Goal: Task Accomplishment & Management: Manage account settings

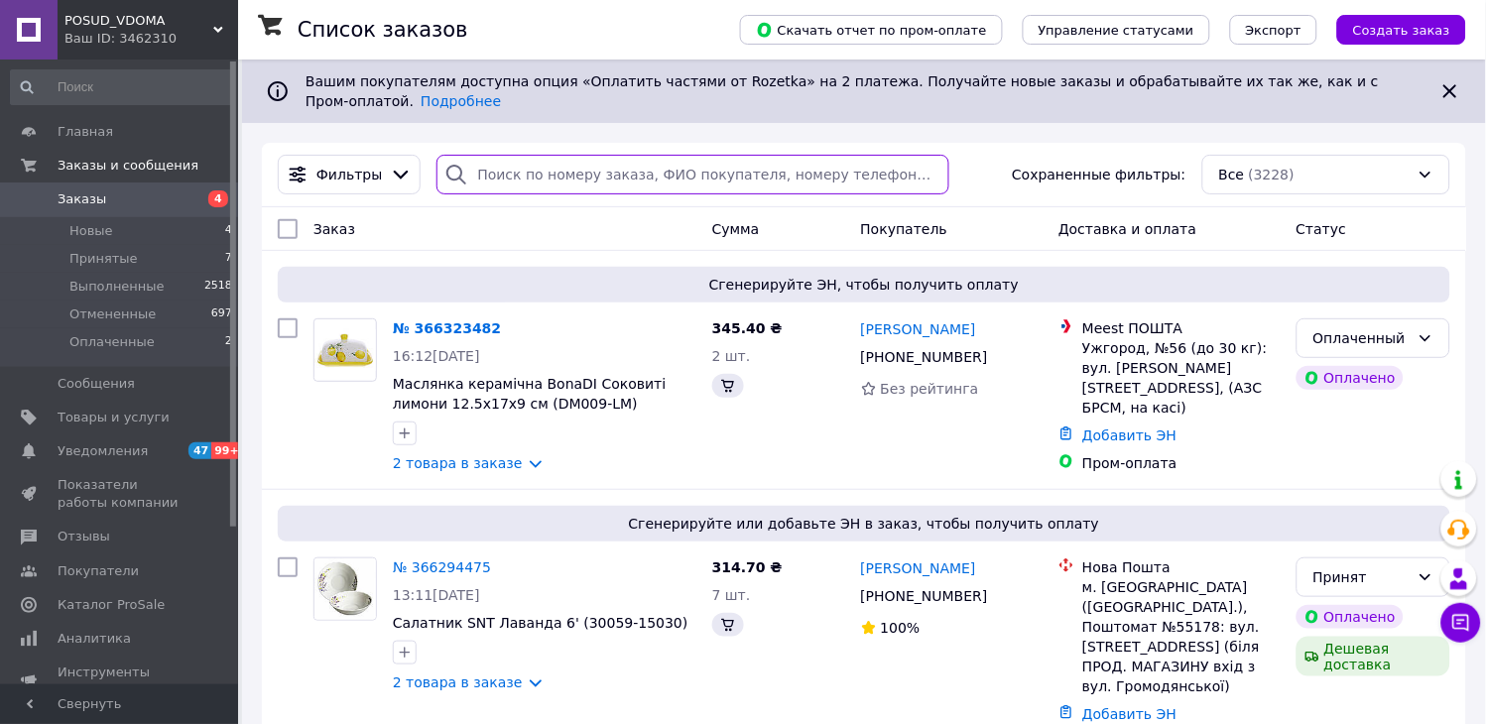
click at [504, 163] on input "search" at bounding box center [692, 175] width 512 height 40
type input "366207554"
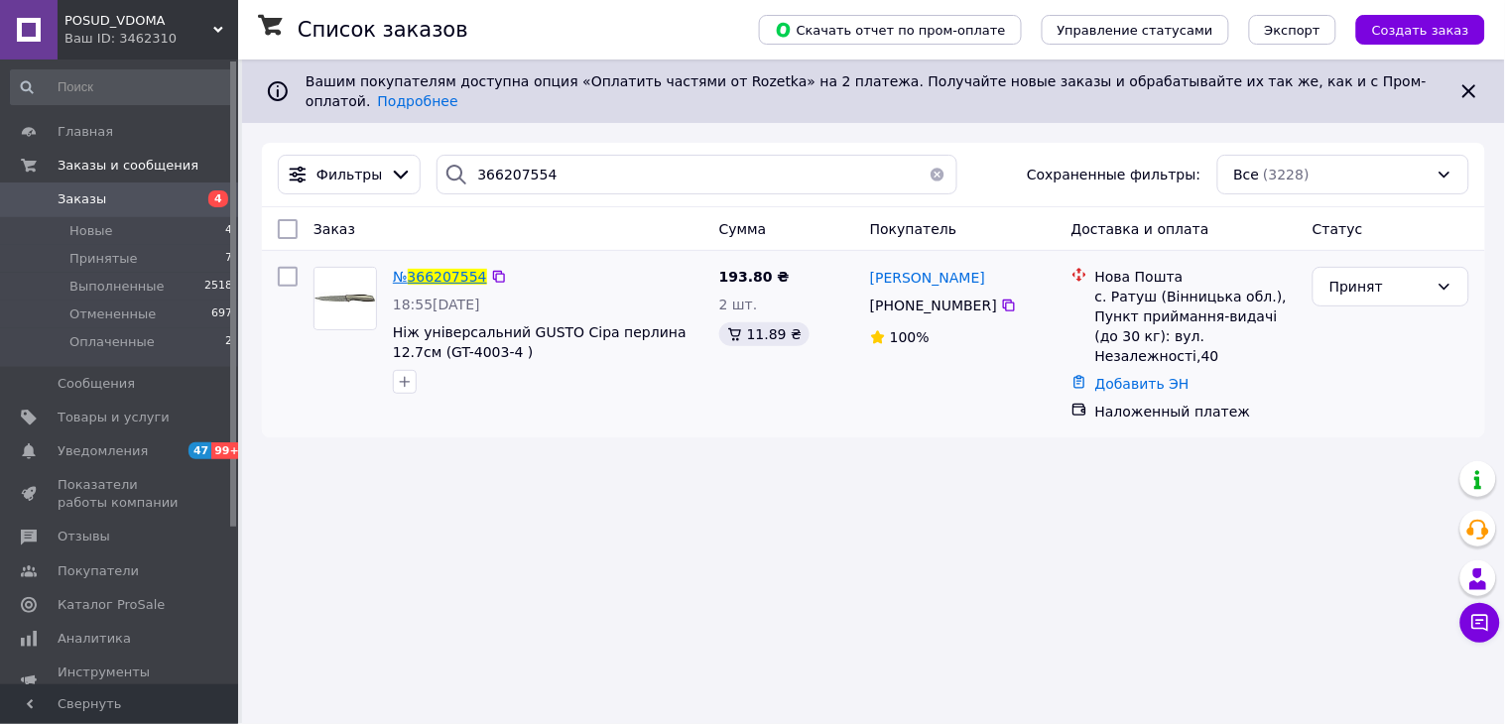
click at [423, 269] on span "366207554" at bounding box center [447, 277] width 79 height 16
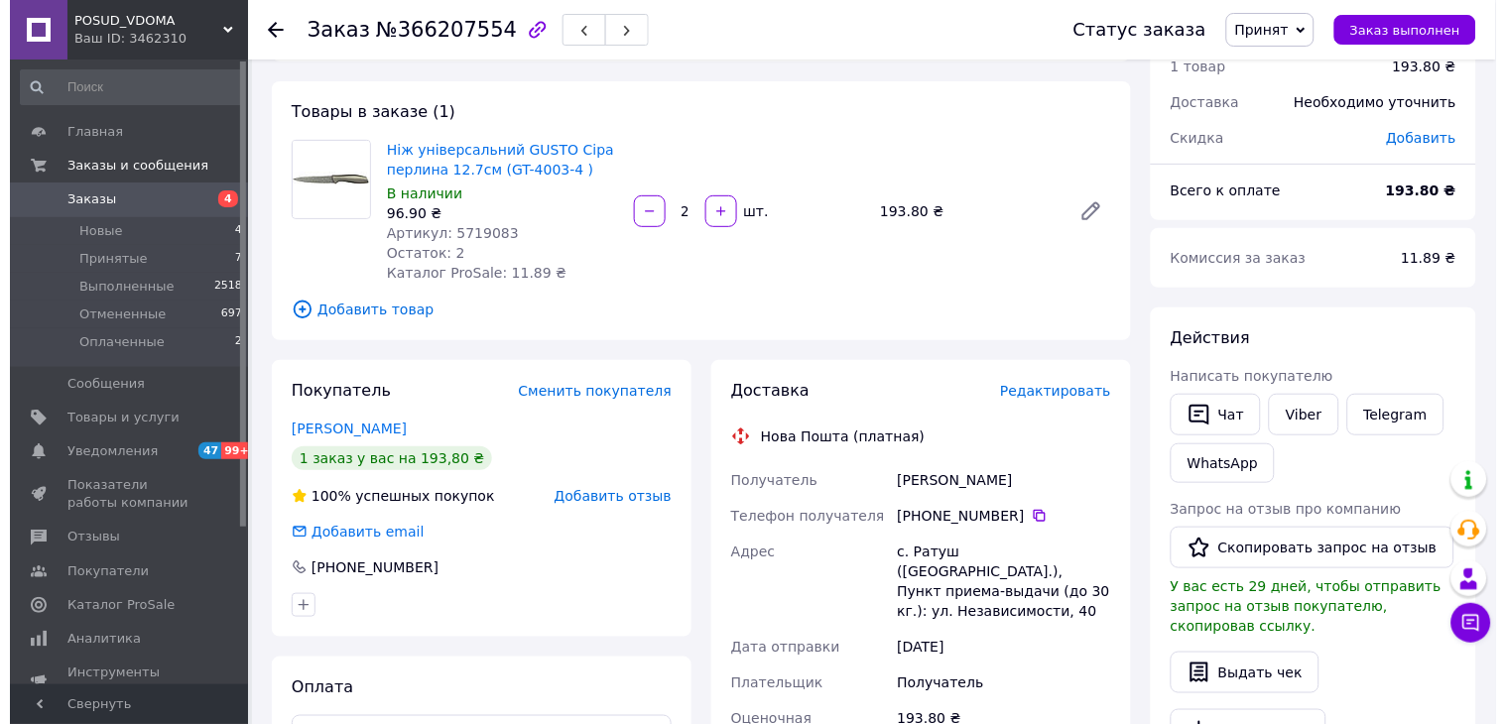
scroll to position [330, 0]
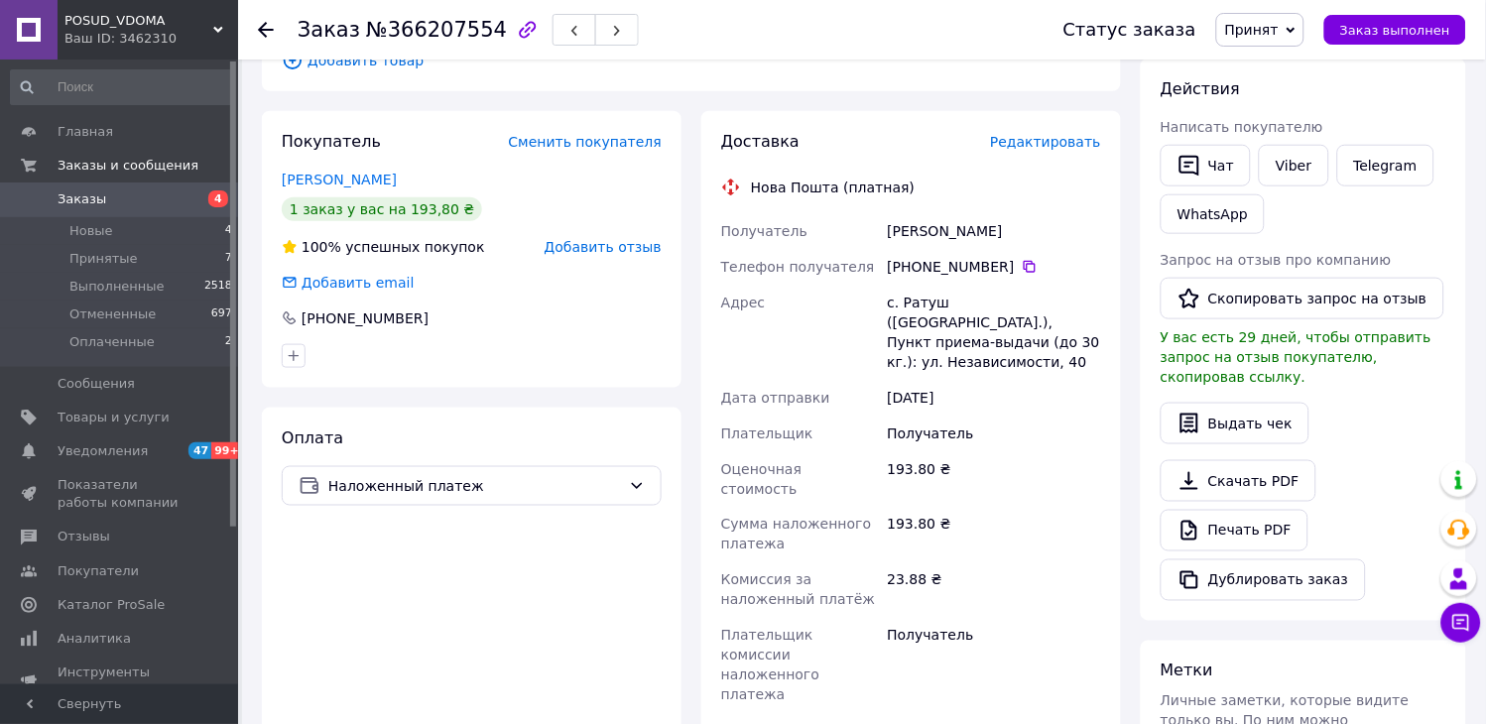
click at [1059, 142] on span "Редактировать" at bounding box center [1045, 142] width 111 height 16
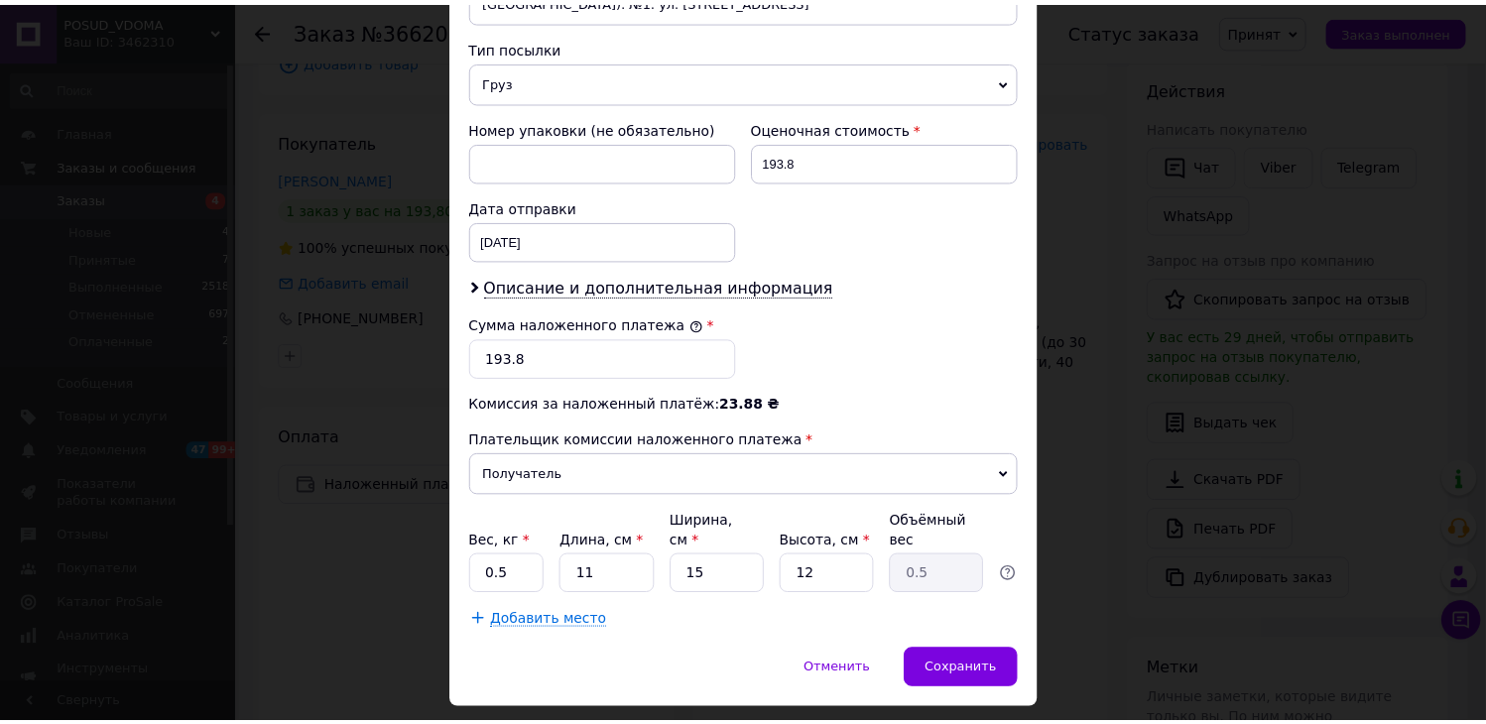
scroll to position [811, 0]
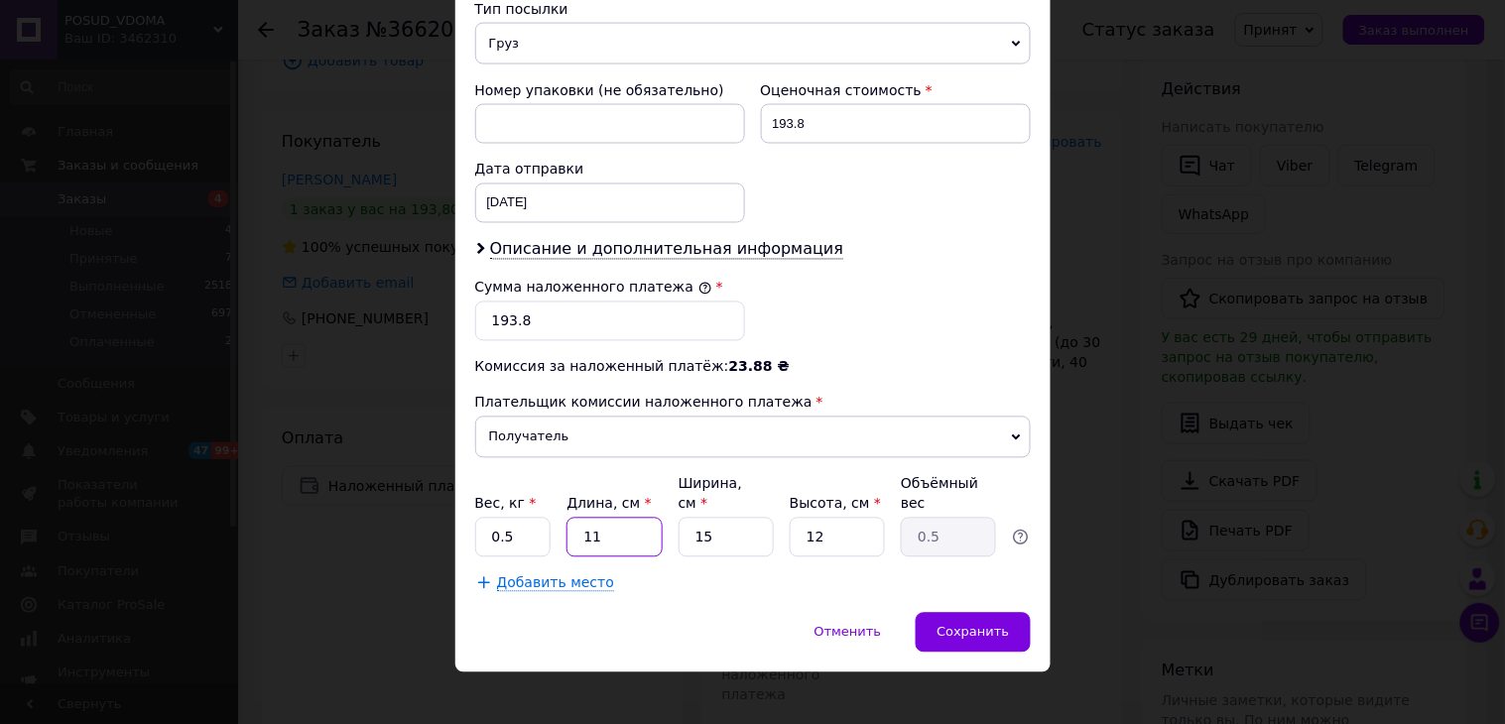
drag, startPoint x: 583, startPoint y: 521, endPoint x: 557, endPoint y: 516, distance: 27.2
click at [557, 517] on div "Вес, кг * 0.5 Длина, см * 11 Ширина, см * 15 Высота, см * 12 Объёмный вес 0.5" at bounding box center [753, 515] width 556 height 83
type input "1"
type input "0.1"
type input "10"
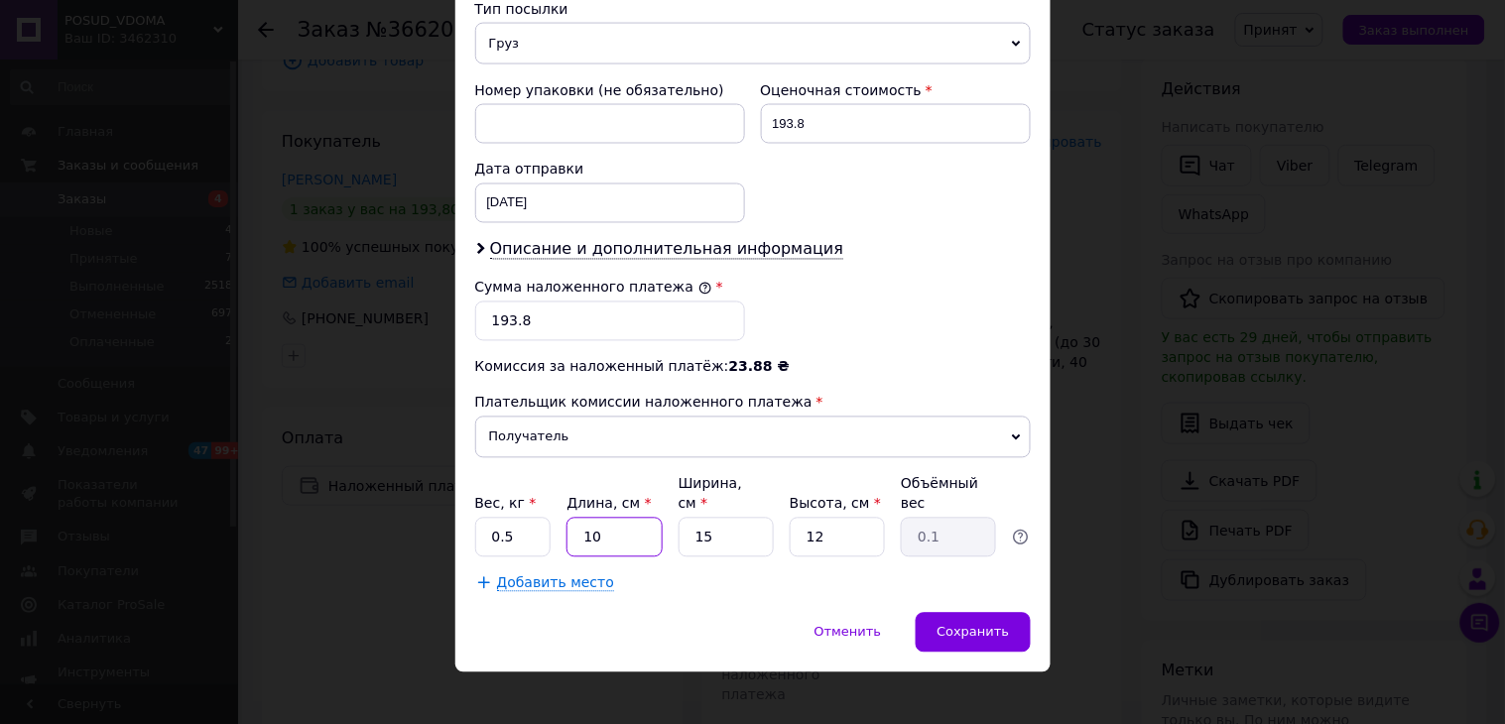
type input "0.45"
type input "10"
drag, startPoint x: 726, startPoint y: 524, endPoint x: 613, endPoint y: 512, distance: 113.7
click at [613, 512] on div "Вес, кг * 0.5 Длина, см * 10 Ширина, см * 15 Высота, см * 12 Объёмный вес 0.45" at bounding box center [753, 515] width 556 height 83
type input "1"
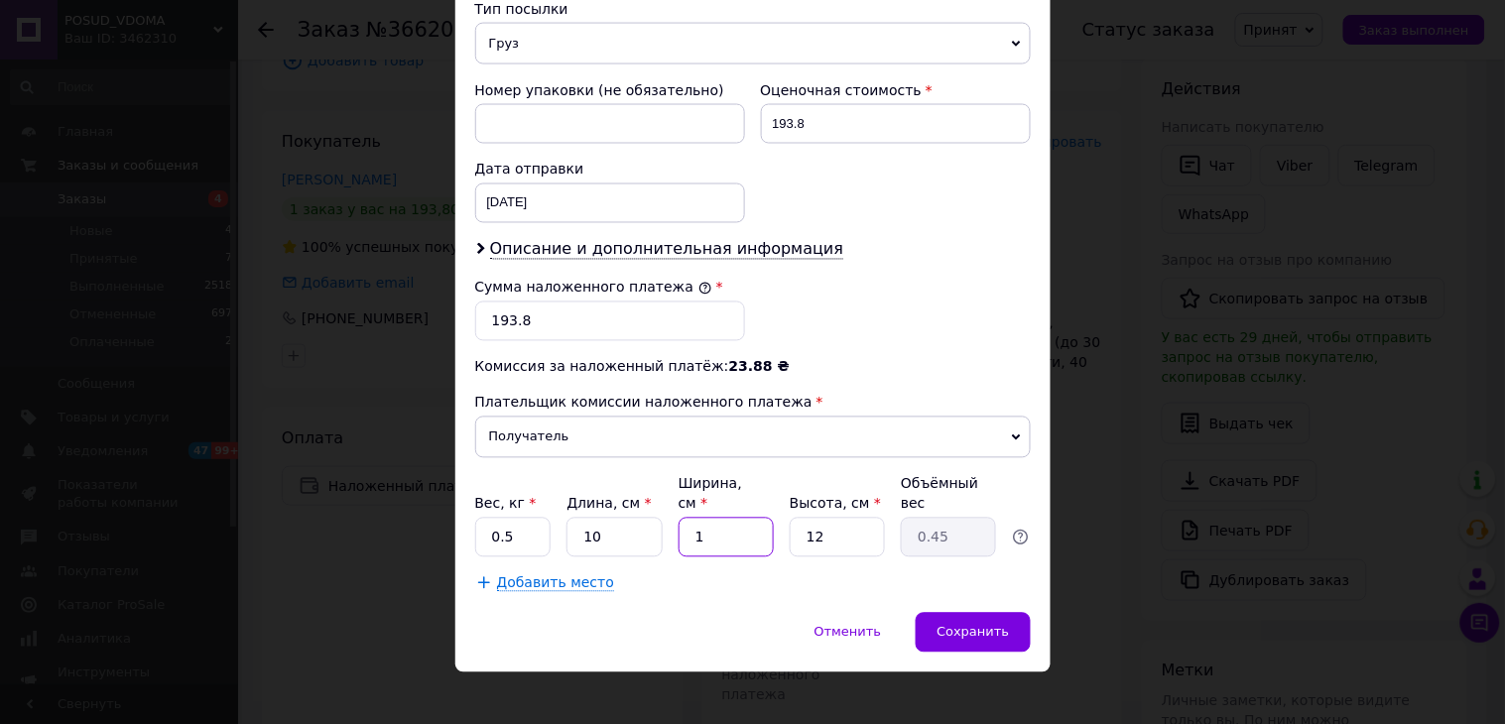
type input "0.1"
type input "10"
type input "0.3"
type input "10"
drag, startPoint x: 841, startPoint y: 513, endPoint x: 754, endPoint y: 501, distance: 88.1
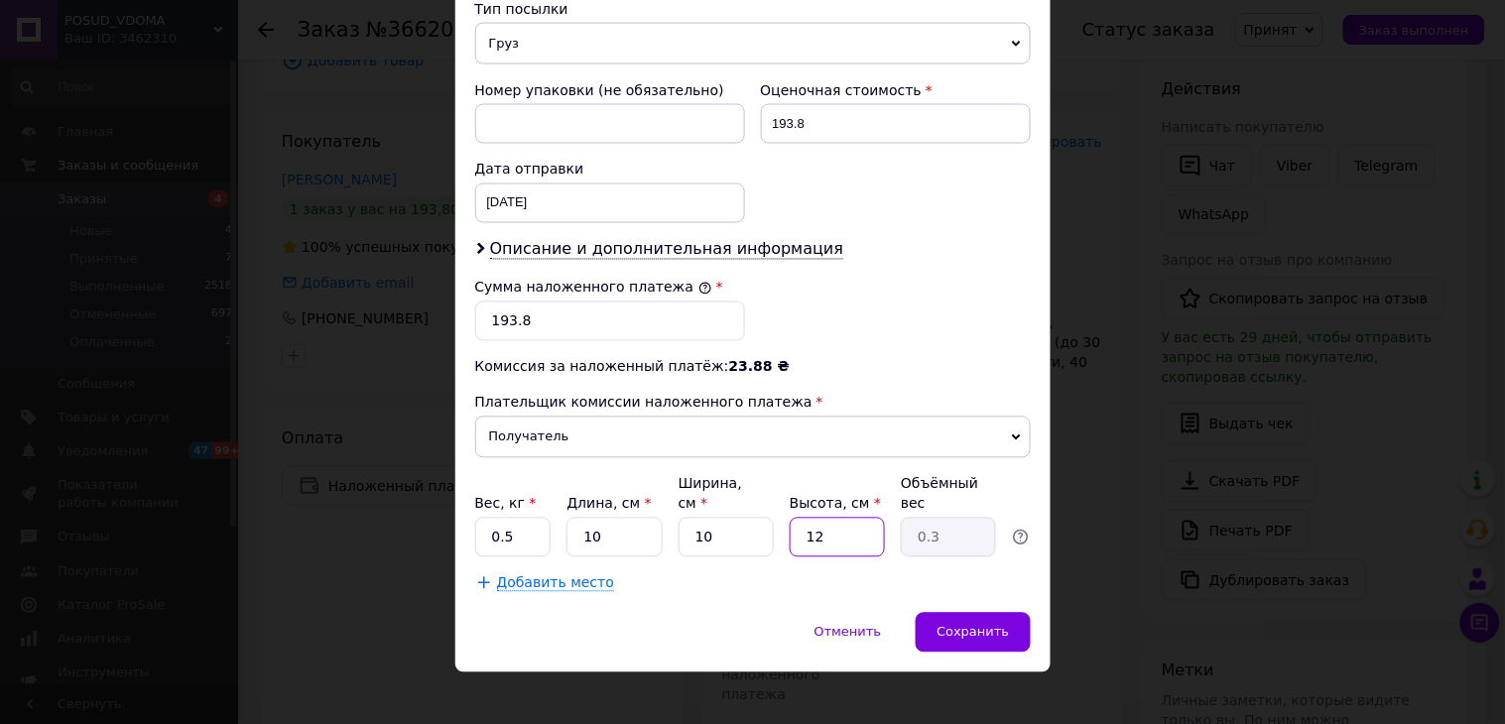
click at [754, 501] on div "Вес, кг * 0.5 Длина, см * 10 Ширина, см * 10 Высота, см * 12 Объёмный вес 0.3" at bounding box center [753, 515] width 556 height 83
type input "1"
type input "0.1"
type input "10"
type input "0.25"
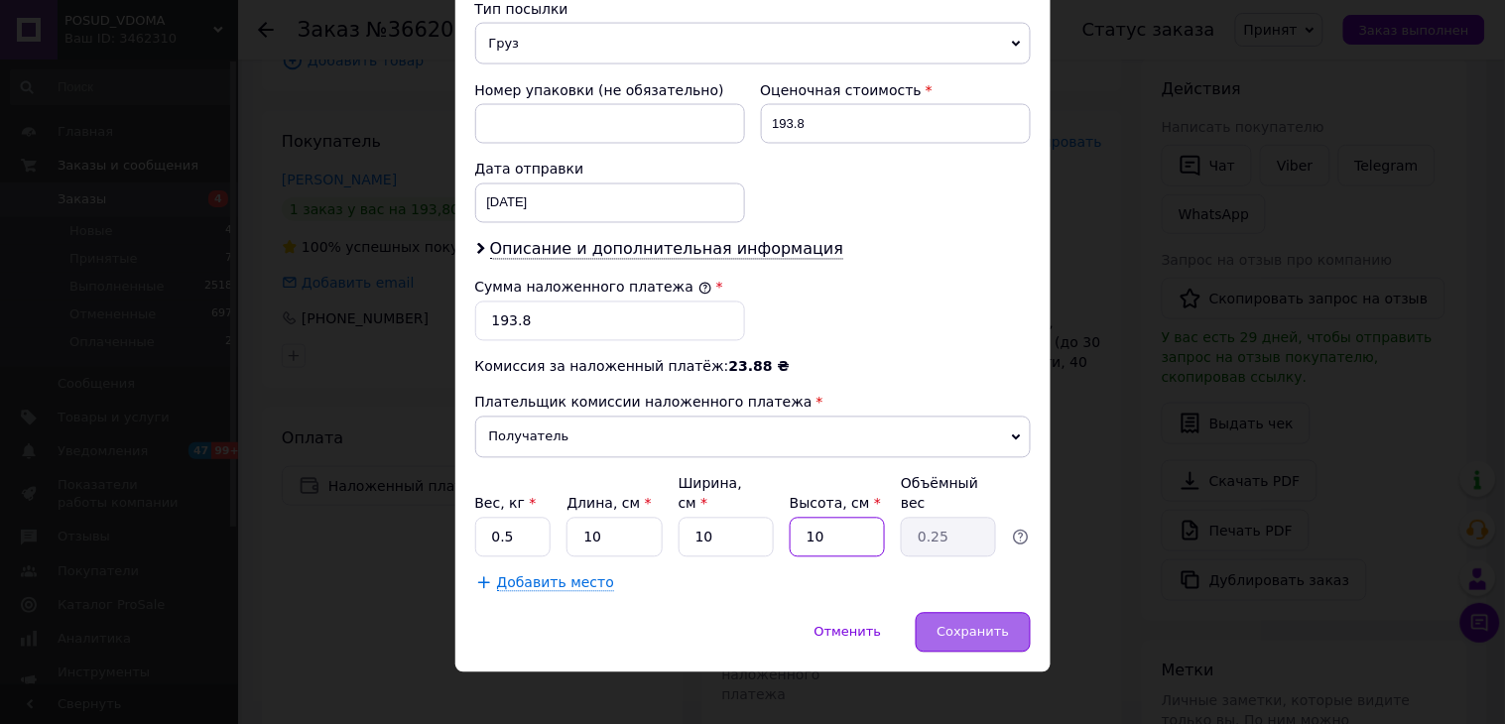
type input "10"
click at [989, 625] on span "Сохранить" at bounding box center [972, 632] width 72 height 15
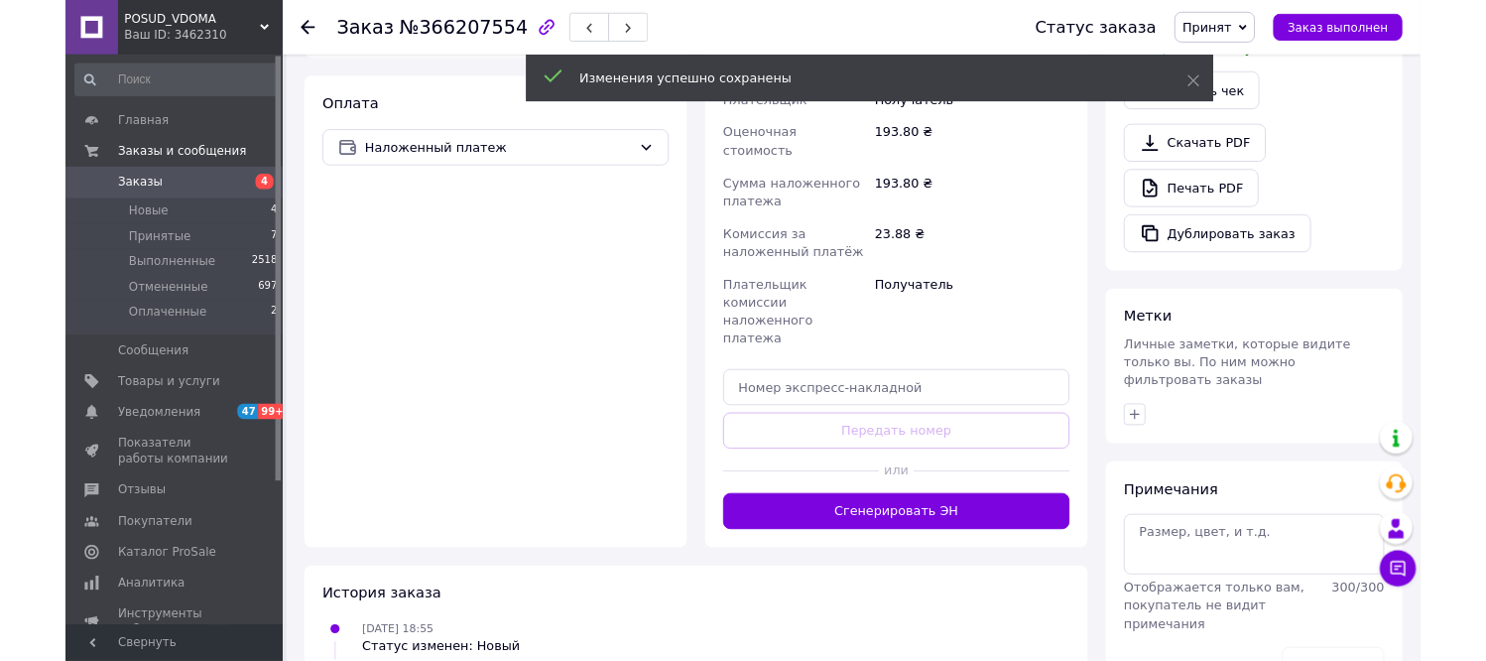
scroll to position [661, 0]
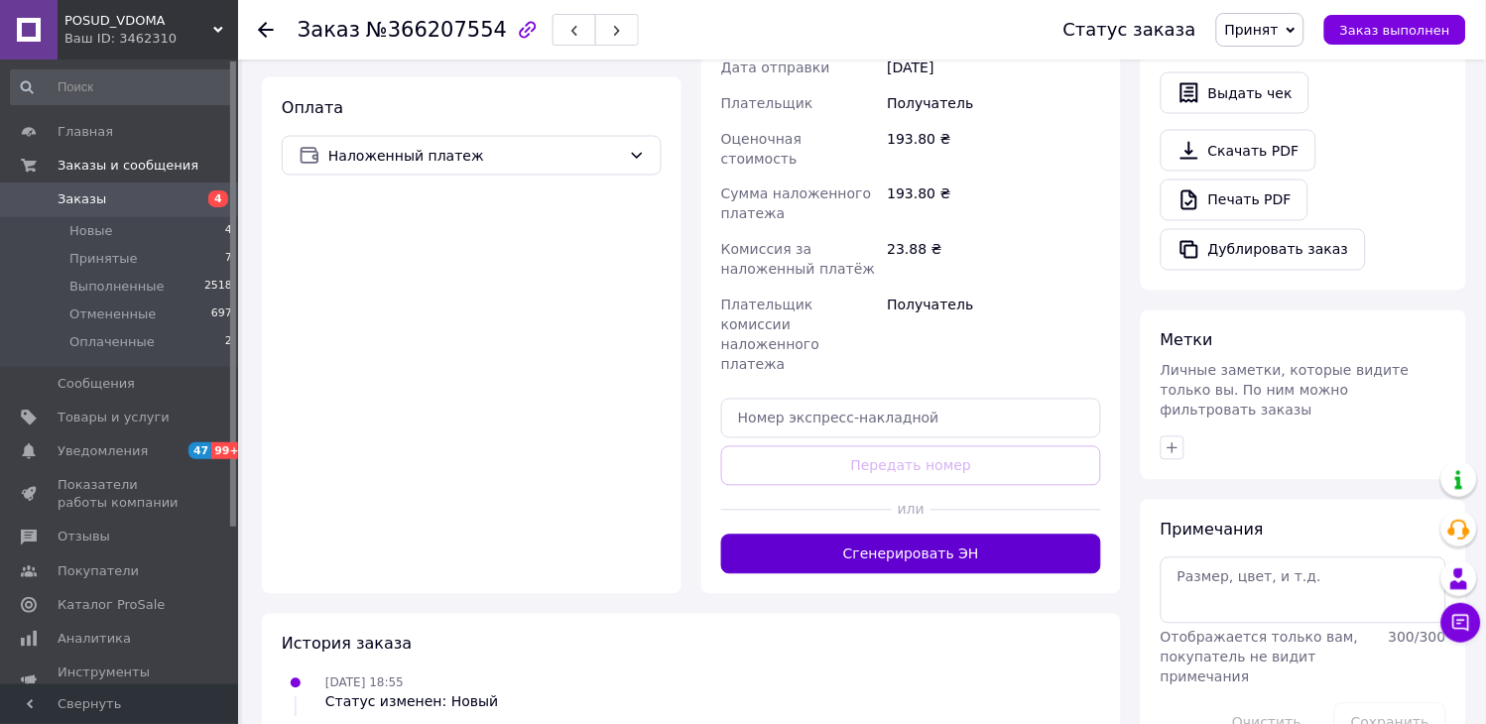
click at [873, 535] on button "Сгенерировать ЭН" at bounding box center [911, 555] width 380 height 40
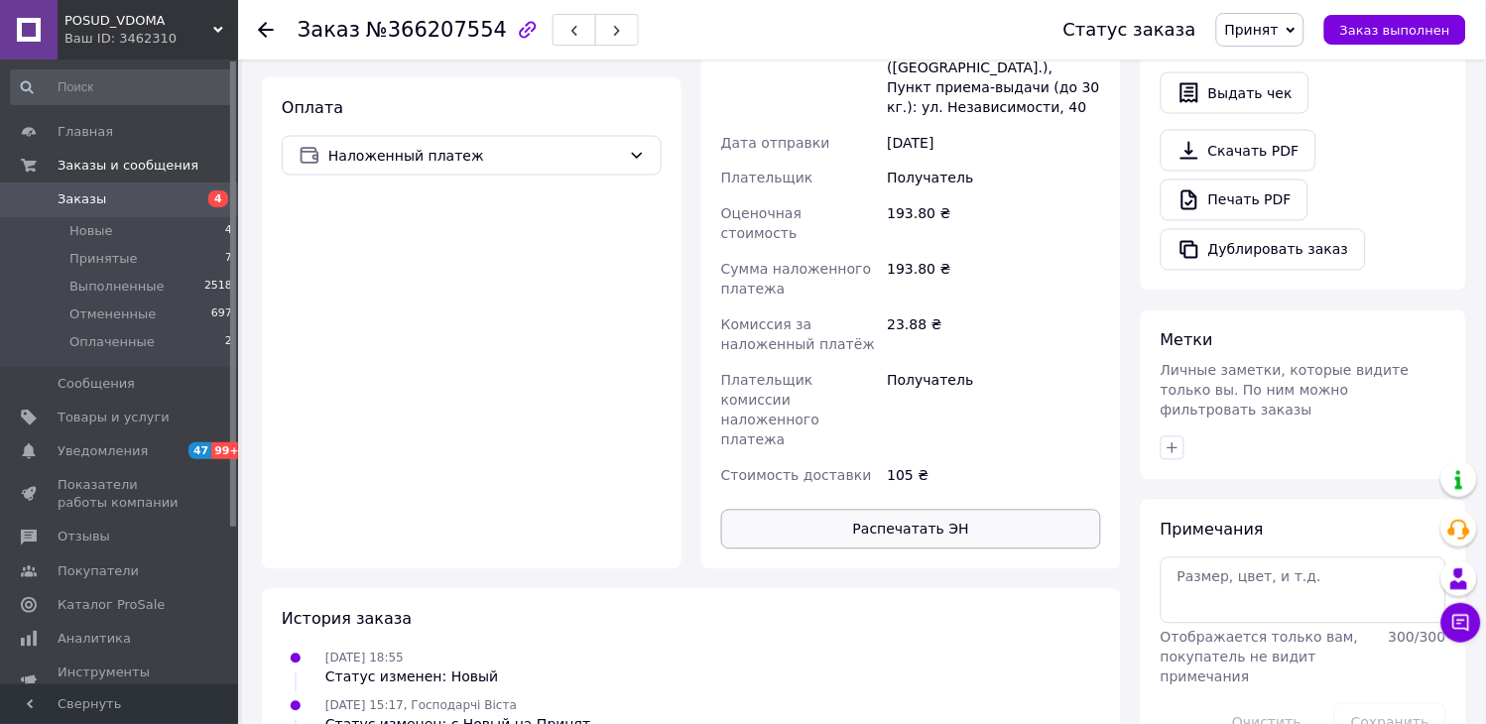
click at [873, 510] on button "Распечатать ЭН" at bounding box center [911, 530] width 380 height 40
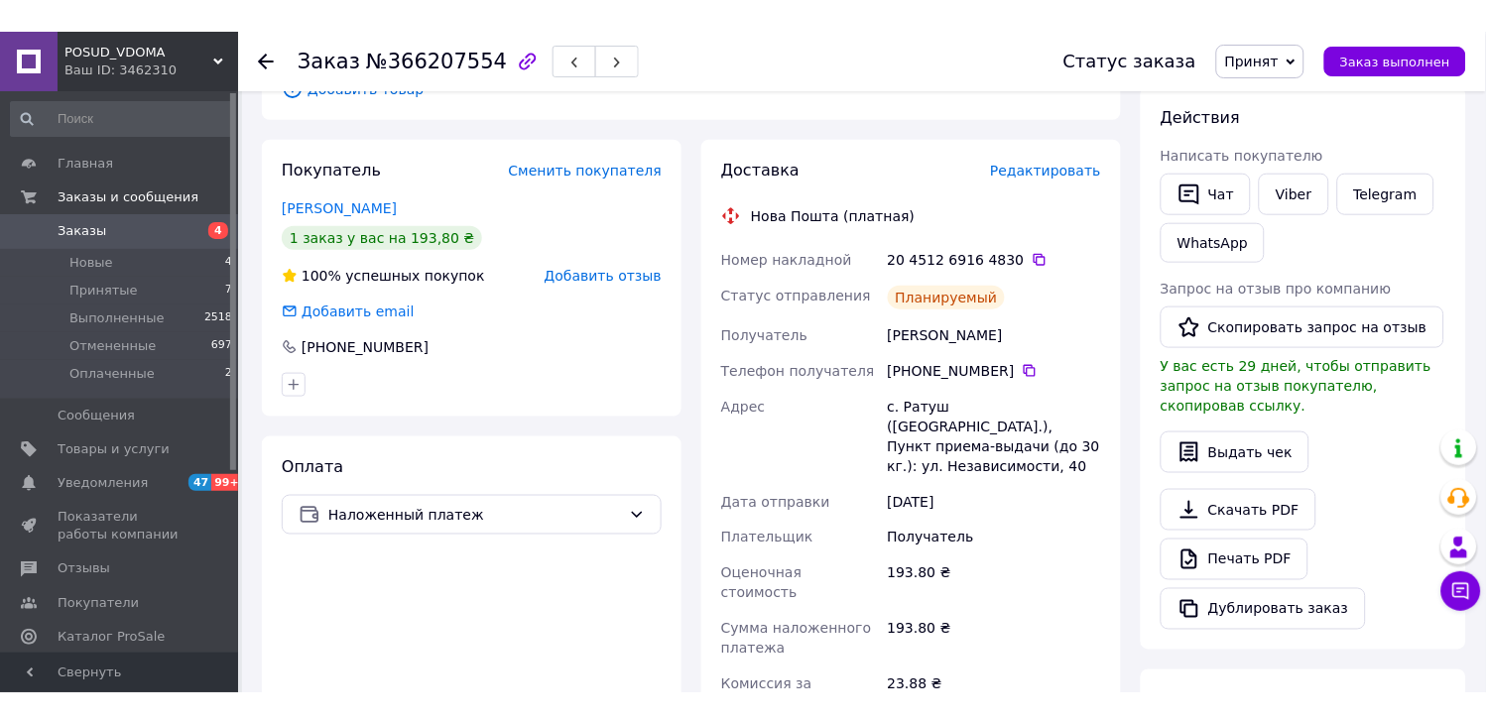
scroll to position [330, 0]
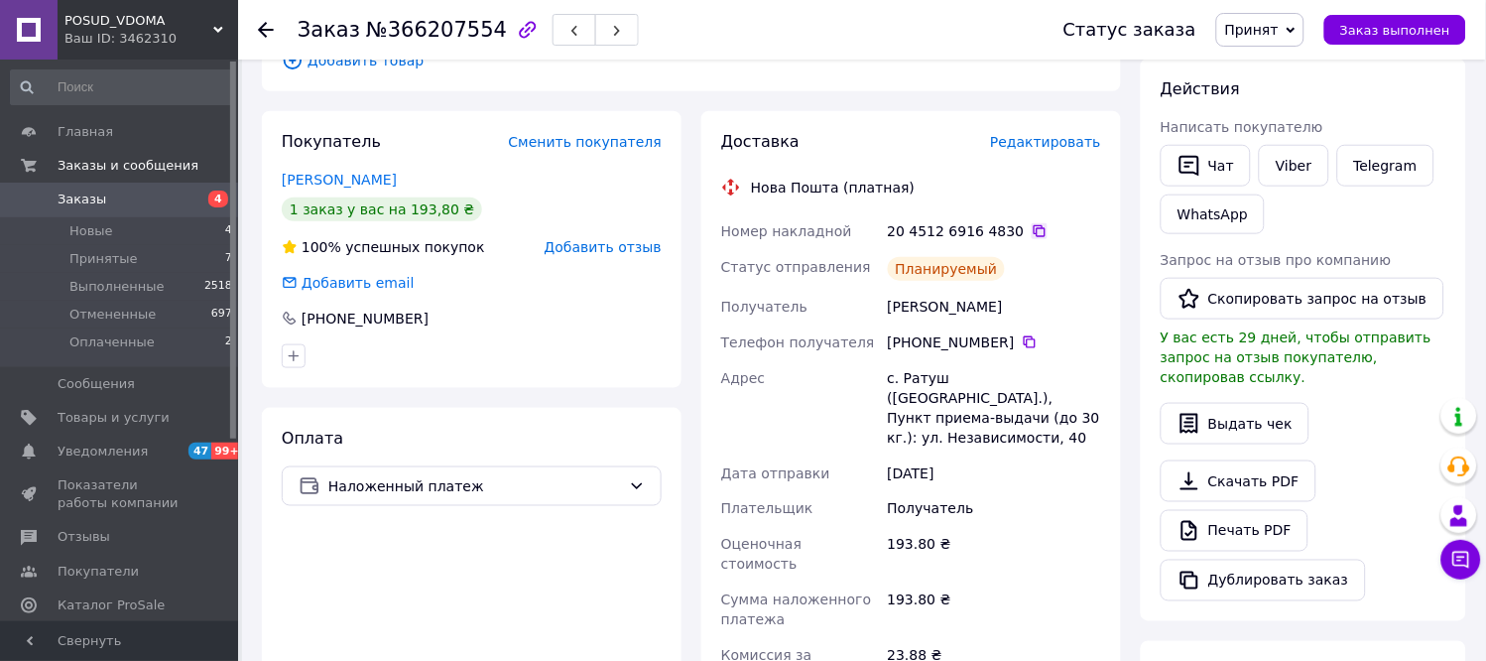
click at [1034, 230] on icon at bounding box center [1040, 231] width 12 height 12
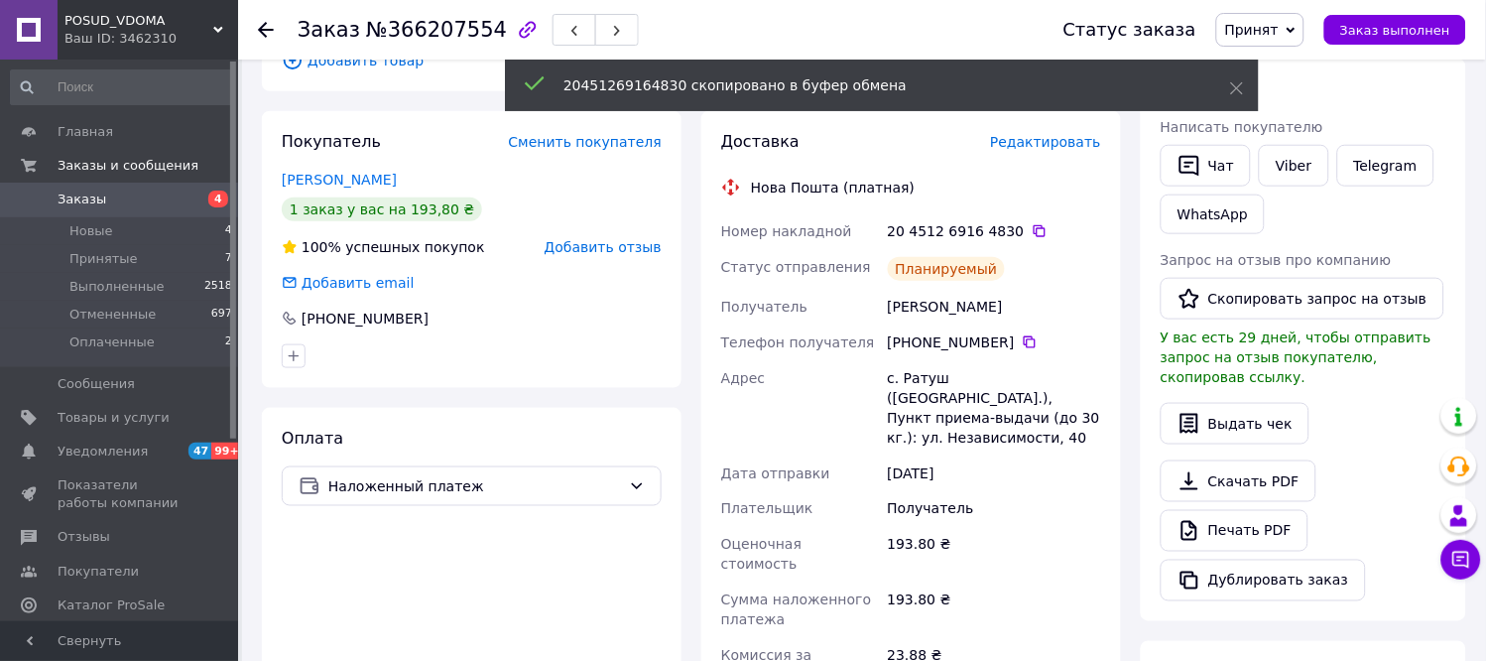
drag, startPoint x: 1443, startPoint y: 27, endPoint x: 691, endPoint y: 228, distance: 778.4
click at [1443, 25] on span "Заказ выполнен" at bounding box center [1395, 30] width 110 height 15
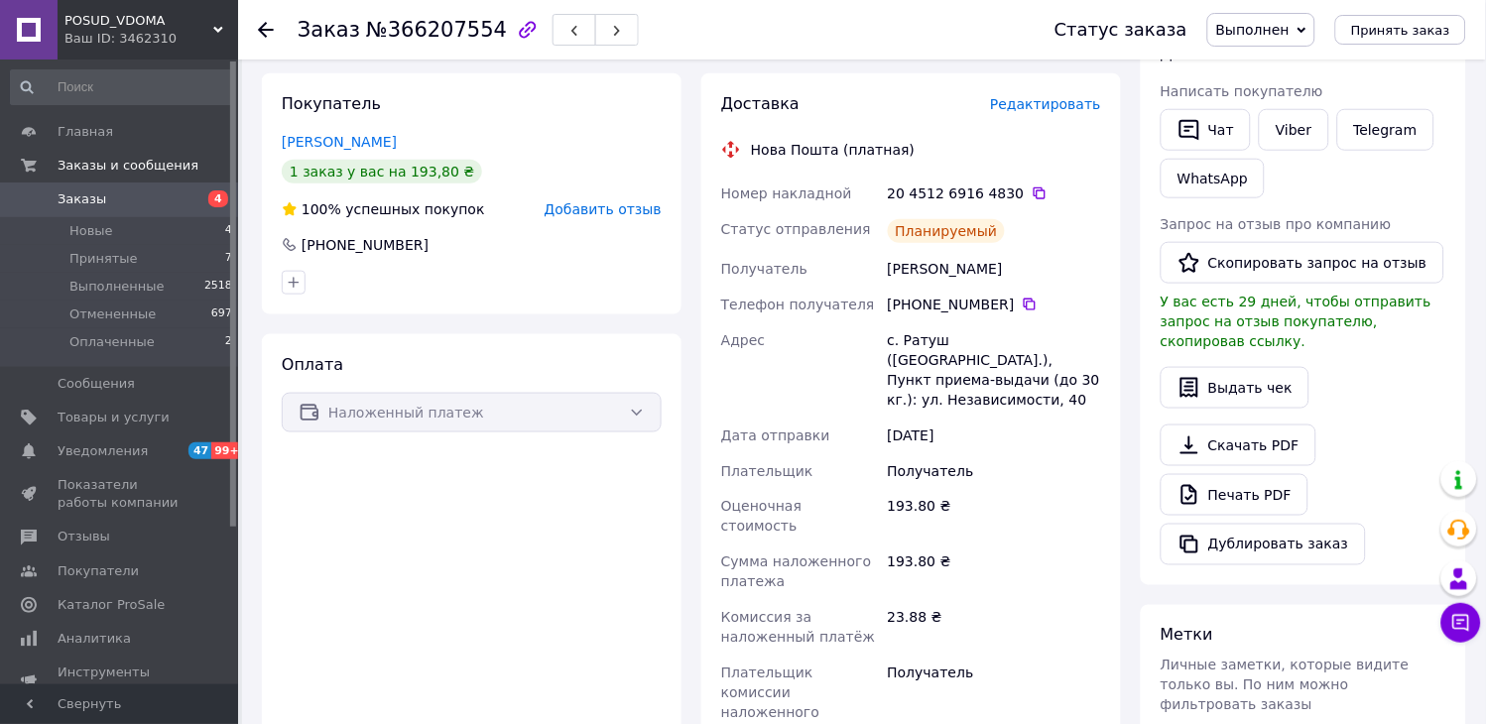
click at [204, 30] on div "Ваш ID: 3462310" at bounding box center [151, 39] width 174 height 18
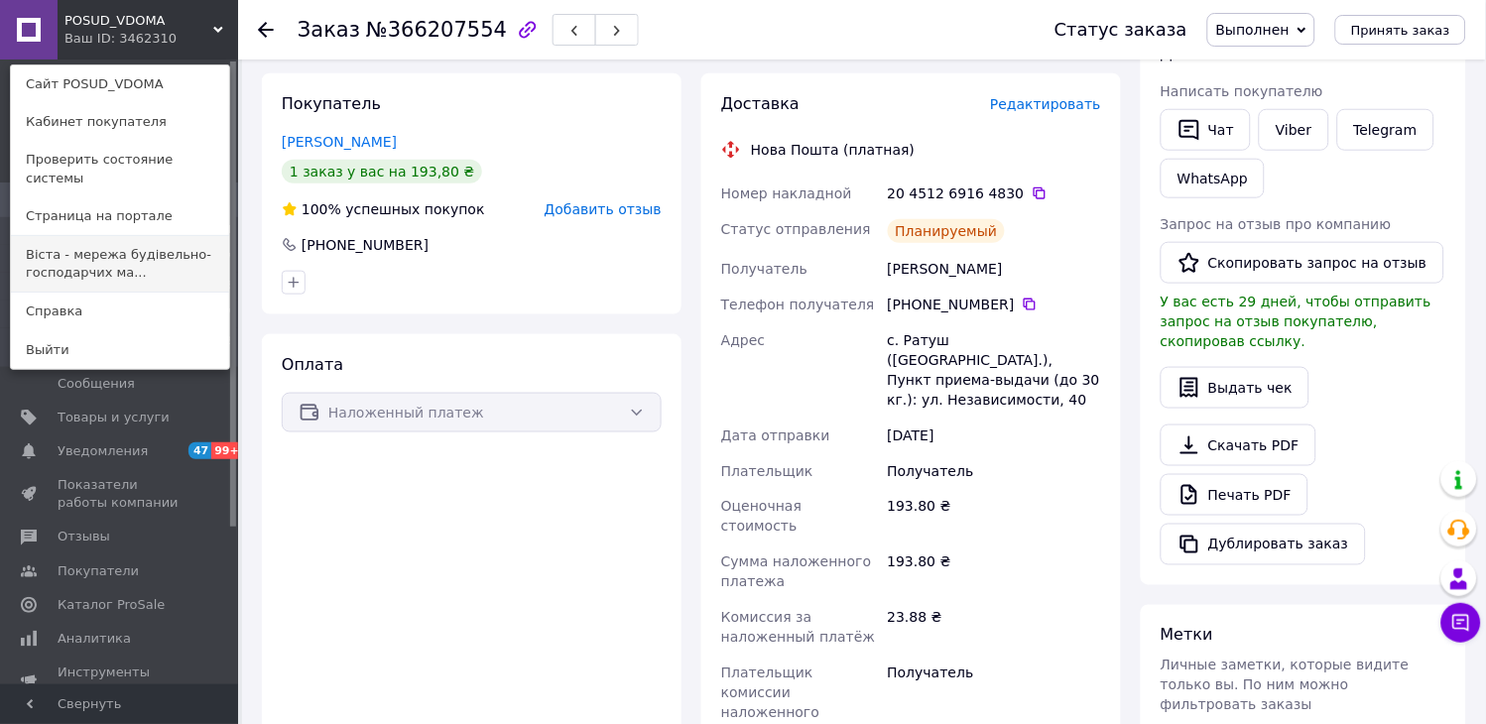
click at [176, 254] on link "Віста - мережа будівельно-господарчих ма..." at bounding box center [120, 264] width 218 height 56
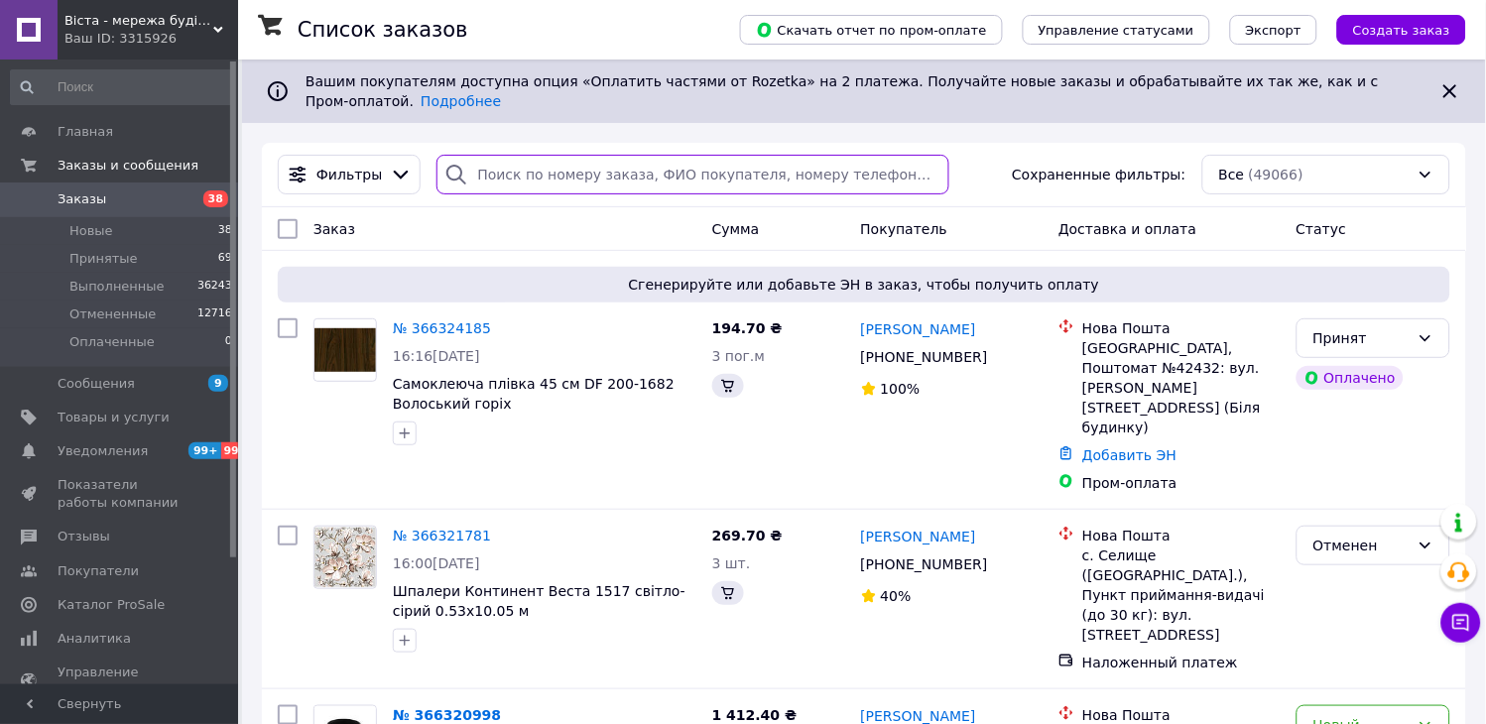
click at [523, 160] on input "search" at bounding box center [692, 175] width 512 height 40
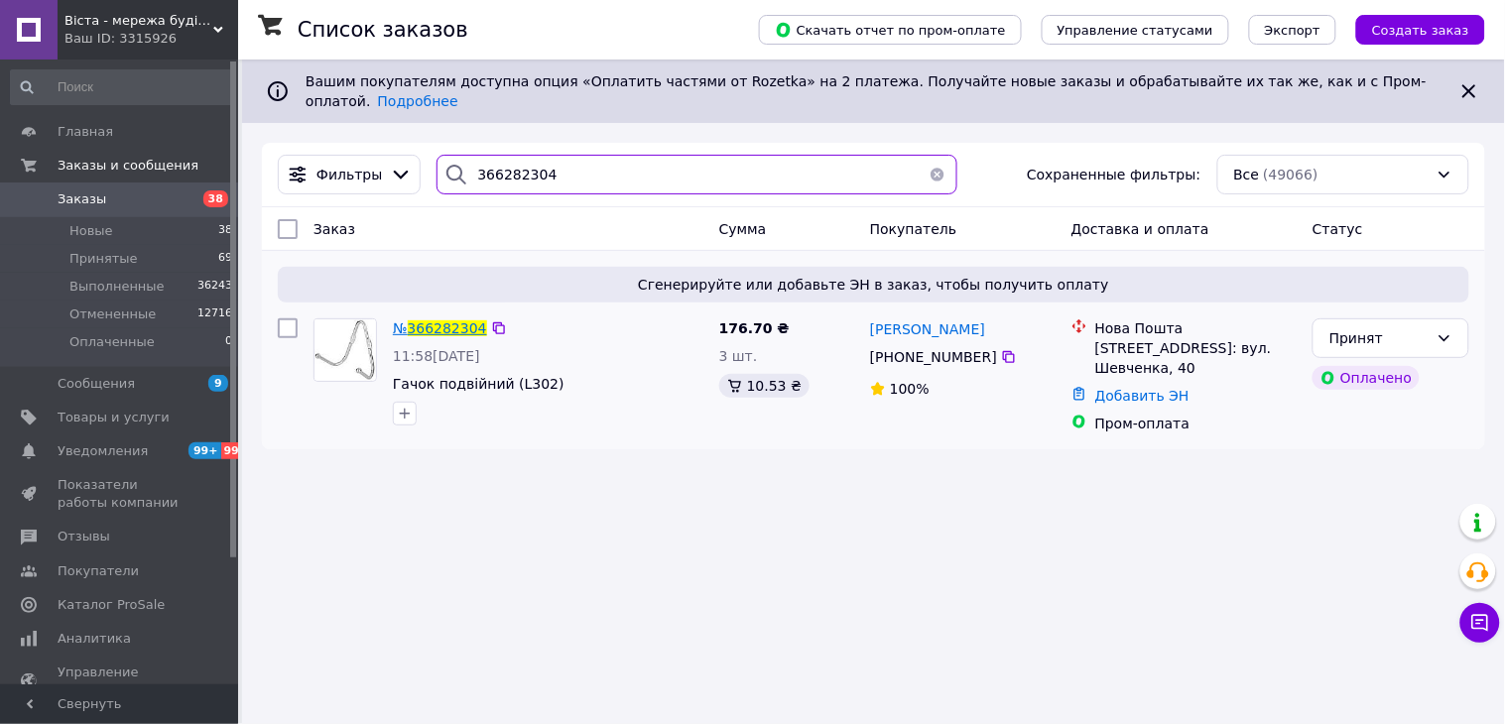
type input "366282304"
click at [430, 320] on span "366282304" at bounding box center [447, 328] width 79 height 16
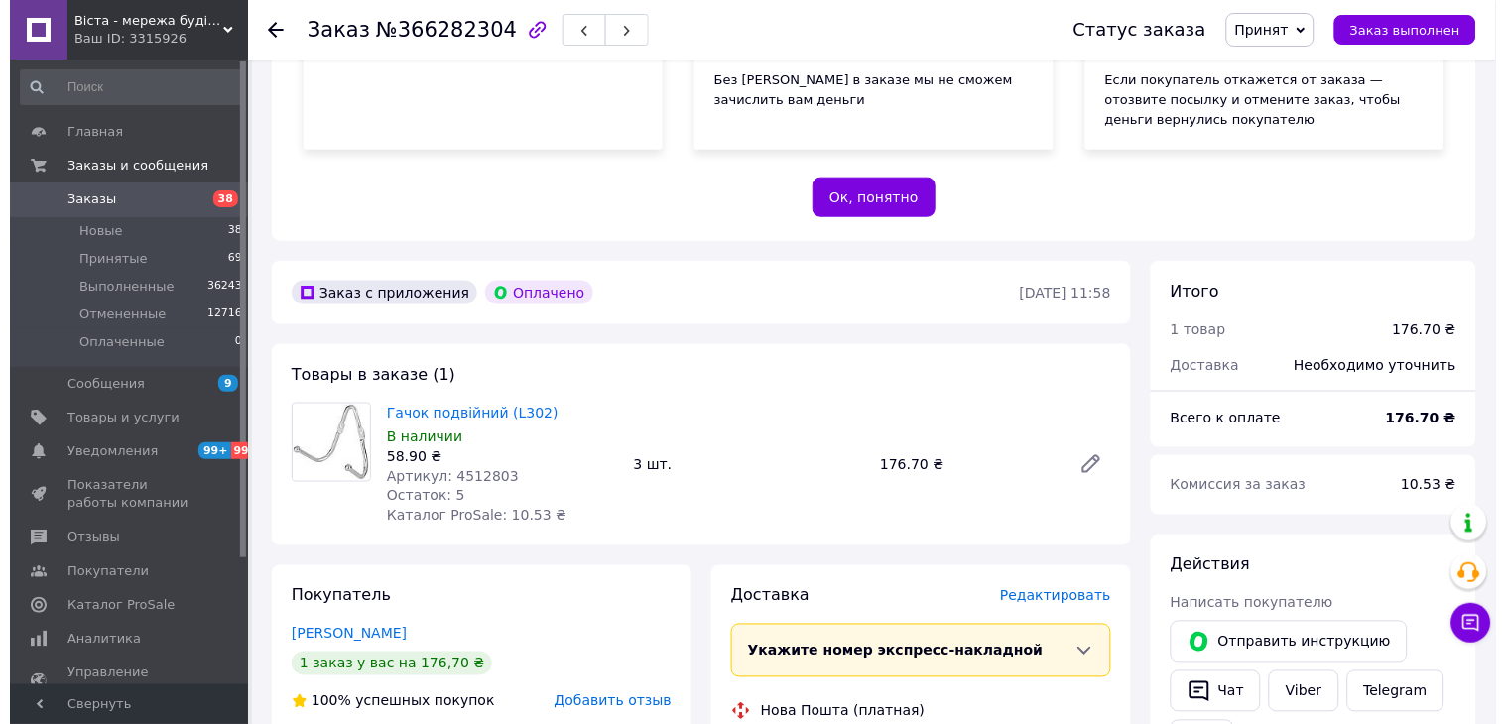
scroll to position [551, 0]
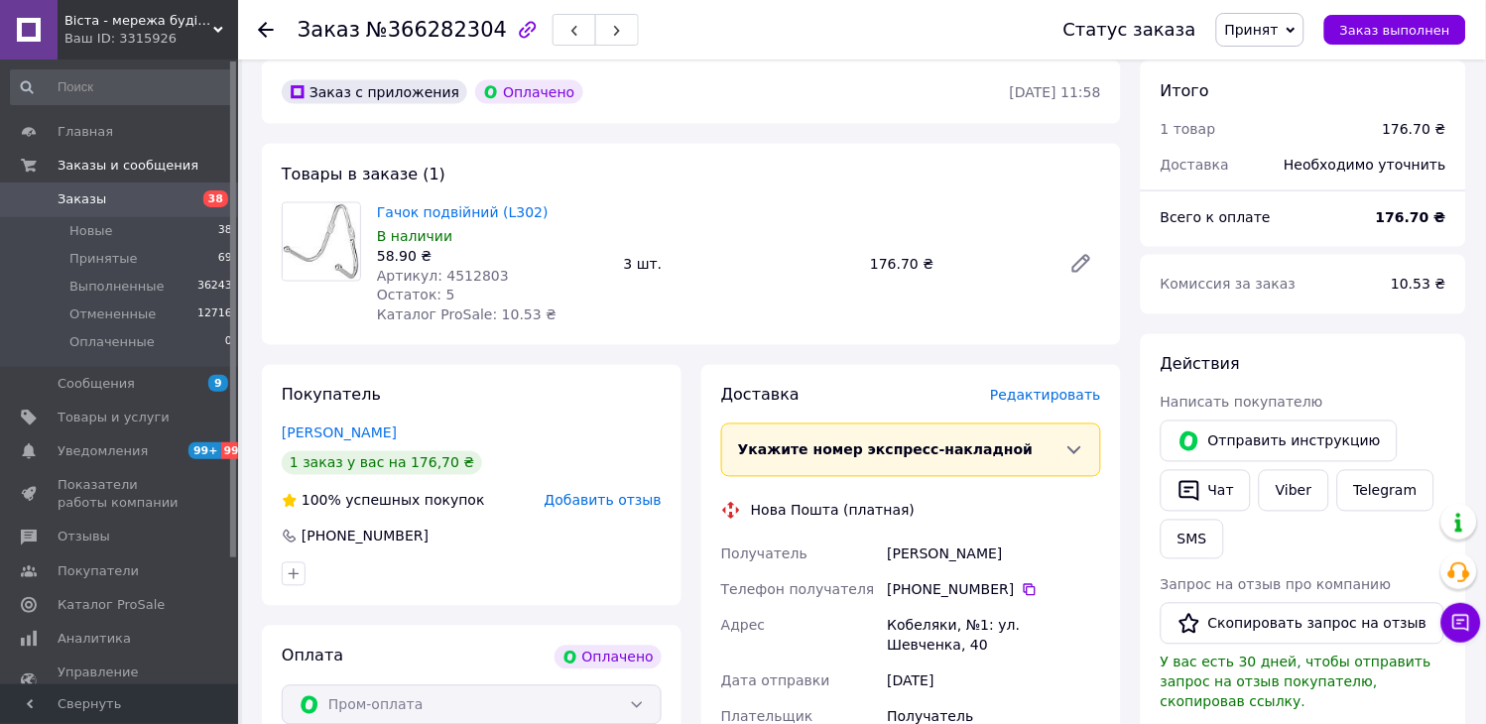
click at [1029, 397] on span "Редактировать" at bounding box center [1045, 396] width 111 height 16
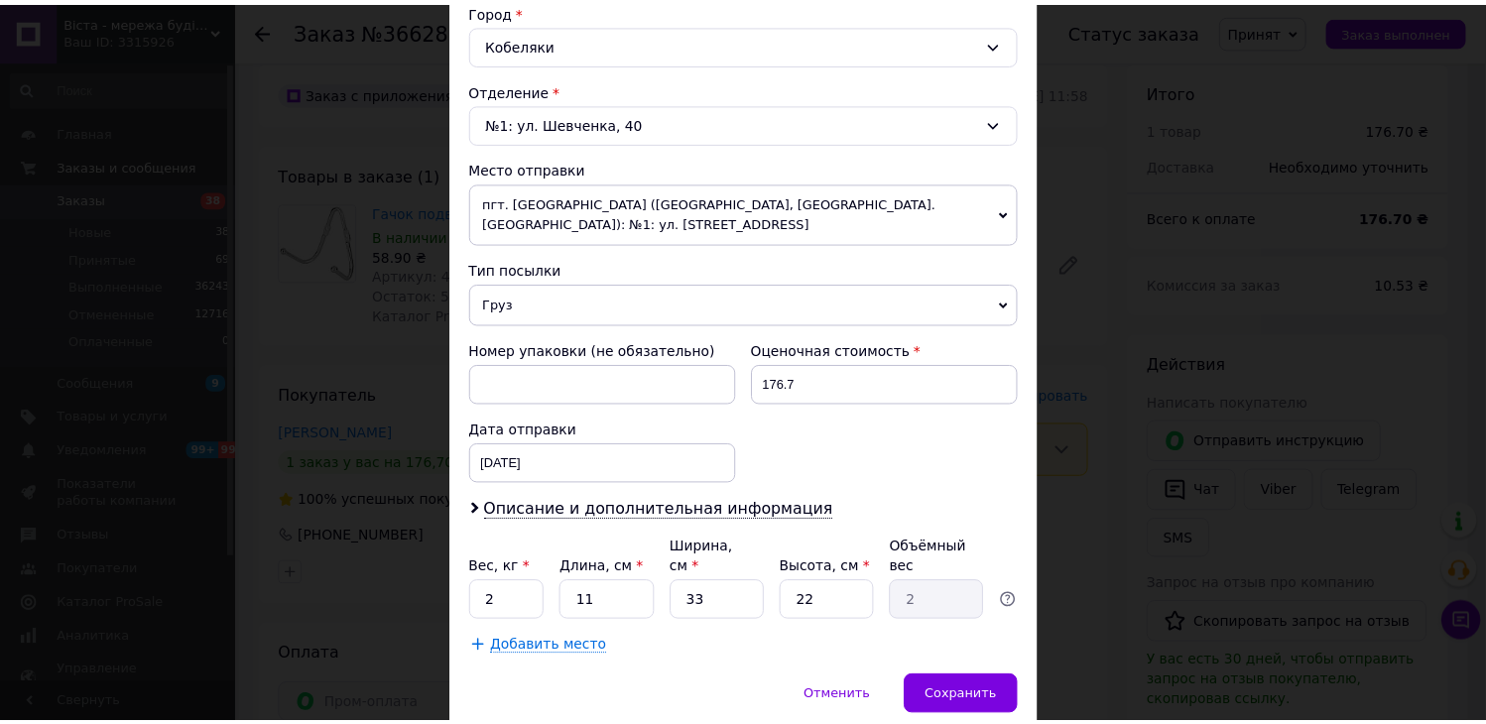
scroll to position [615, 0]
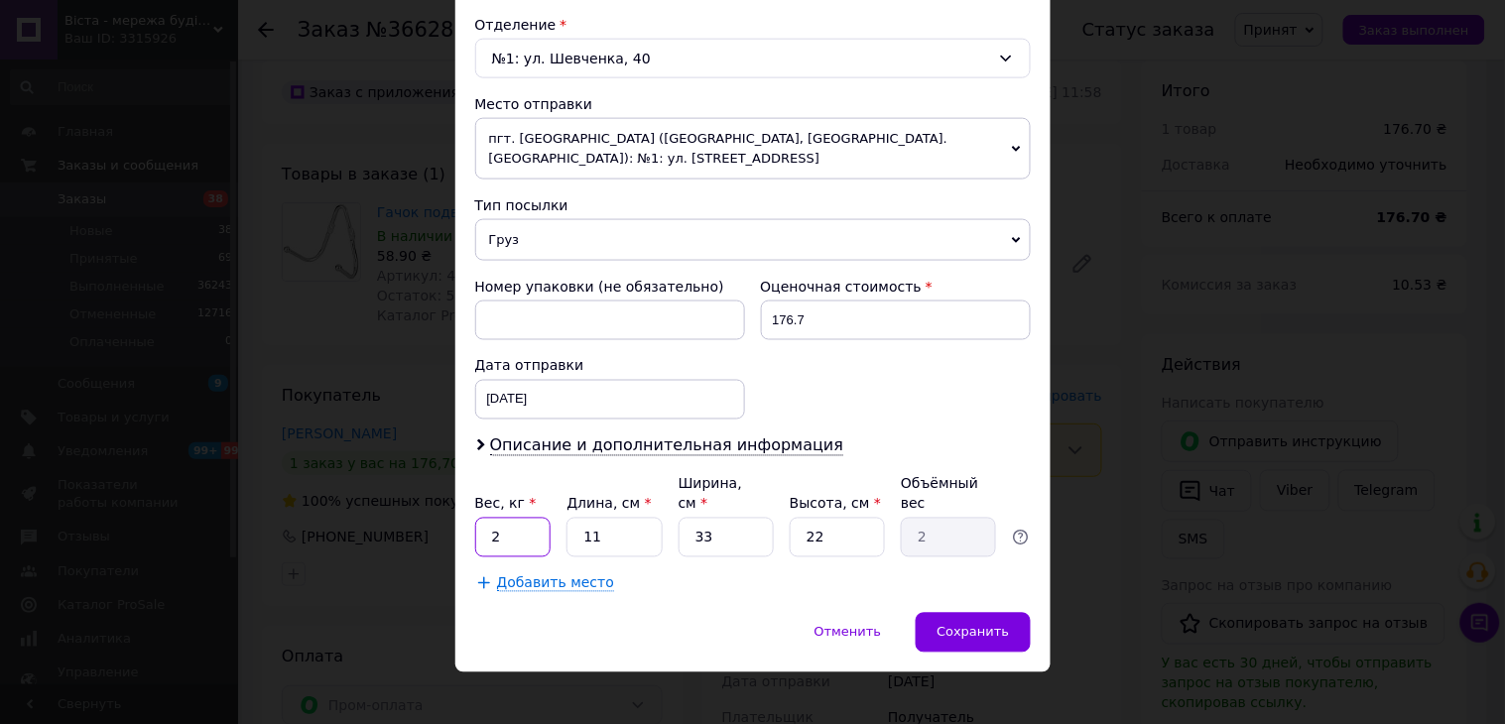
drag, startPoint x: 526, startPoint y: 519, endPoint x: 477, endPoint y: 514, distance: 48.9
click at [477, 518] on input "2" at bounding box center [513, 538] width 76 height 40
type input "1"
drag, startPoint x: 592, startPoint y: 517, endPoint x: 577, endPoint y: 517, distance: 14.9
click at [577, 518] on input "11" at bounding box center [613, 538] width 95 height 40
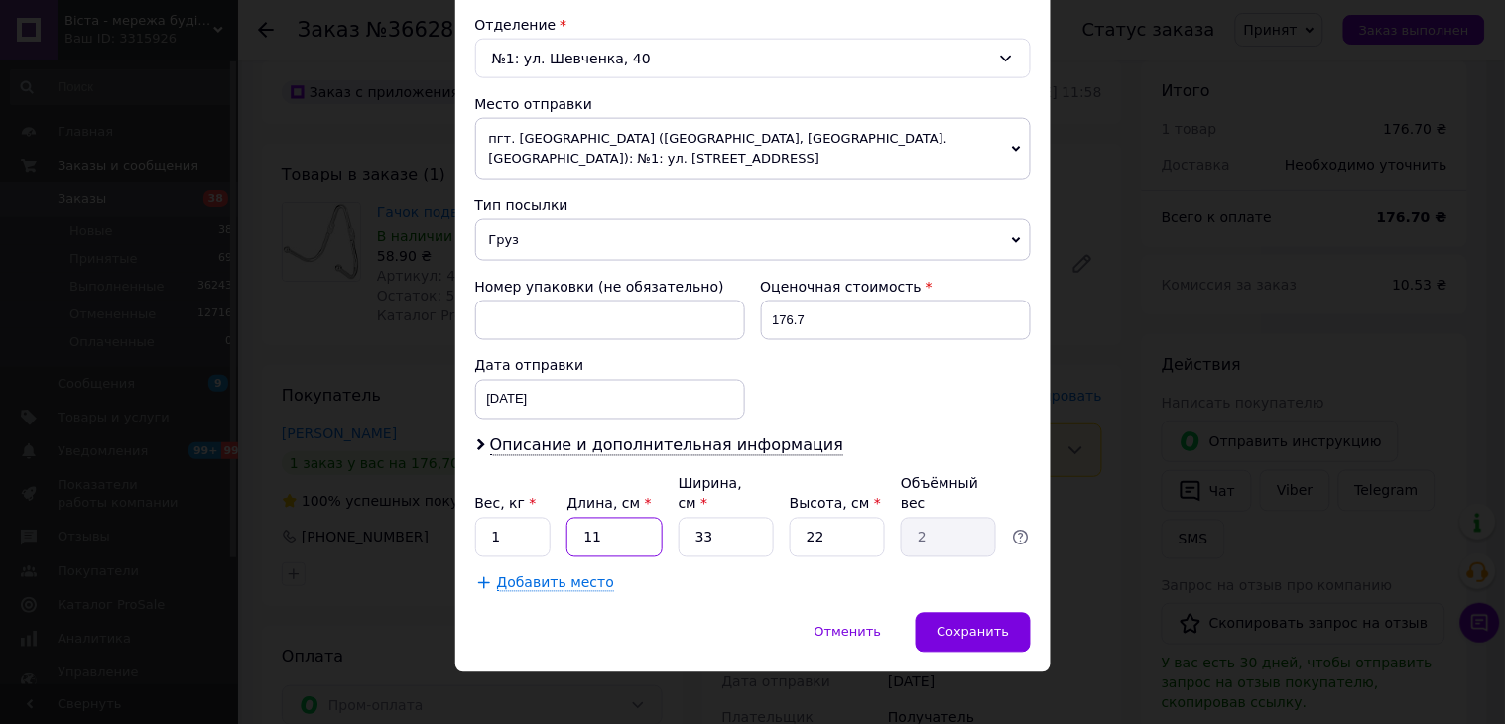
type input "0"
type input "0.1"
type input "1"
type input "0.18"
type input "10"
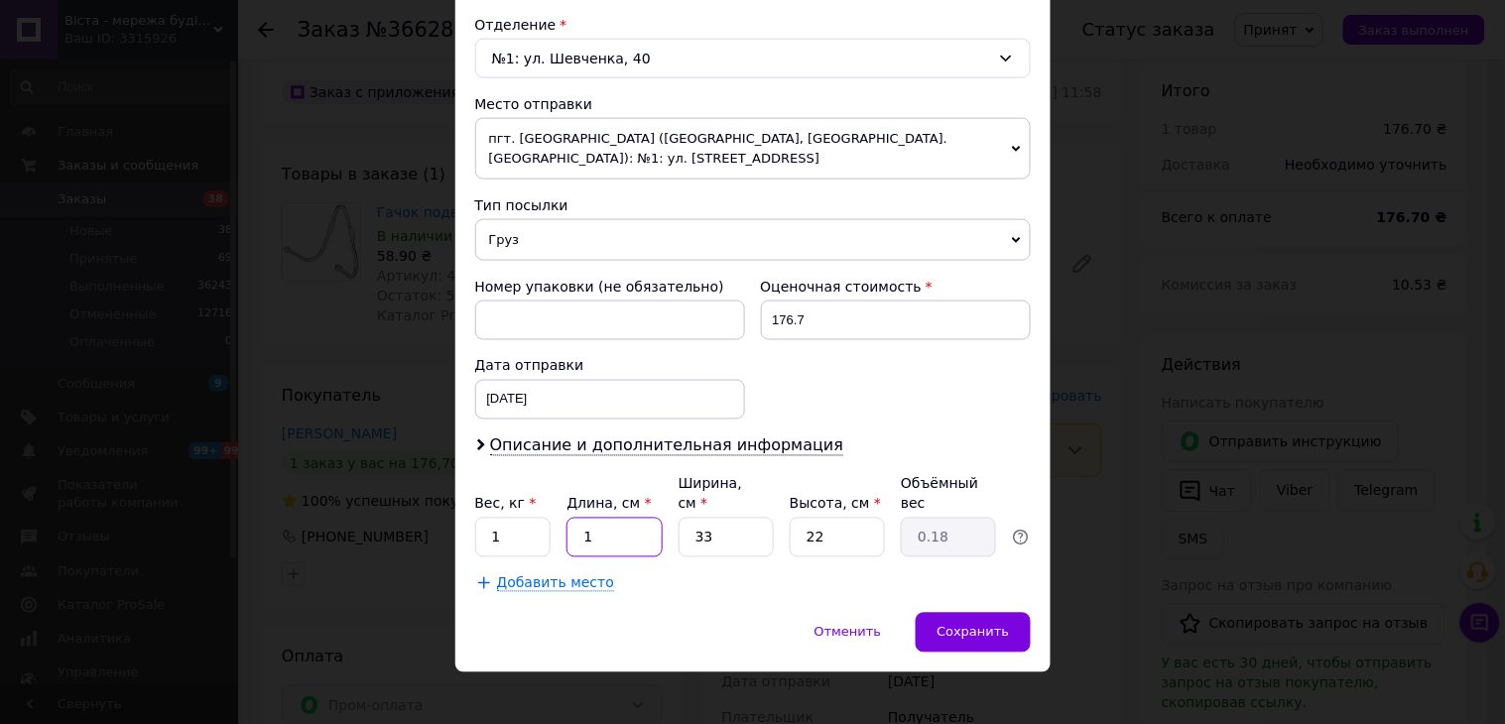
type input "1.82"
type input "10"
drag, startPoint x: 718, startPoint y: 528, endPoint x: 662, endPoint y: 510, distance: 59.3
click at [662, 510] on div "Вес, кг * 1 Длина, см * 10 Ширина, см * 33 Высота, см * 22 Объёмный вес 1.82" at bounding box center [753, 515] width 556 height 83
type input "1"
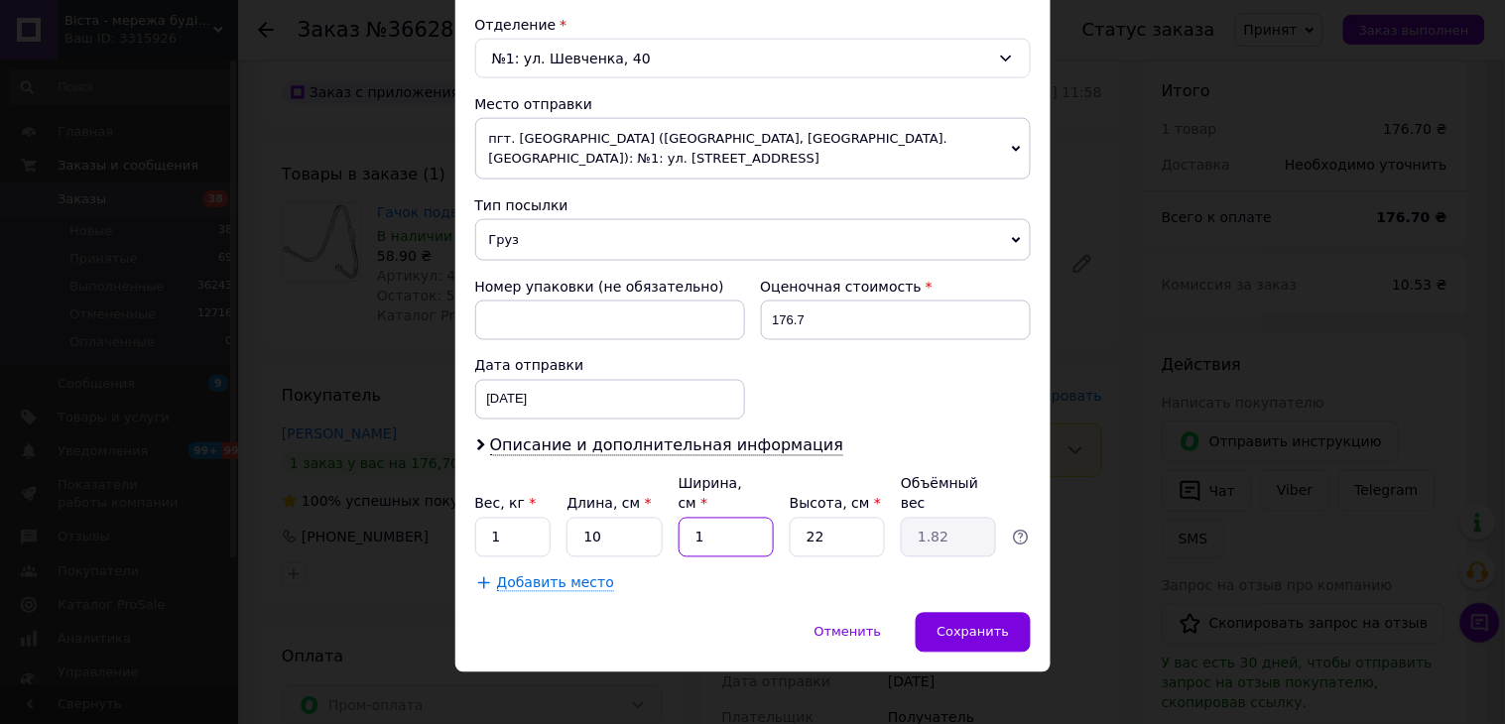
type input "0.1"
type input "10"
type input "0.55"
type input "10"
drag, startPoint x: 830, startPoint y: 528, endPoint x: 801, endPoint y: 508, distance: 35.8
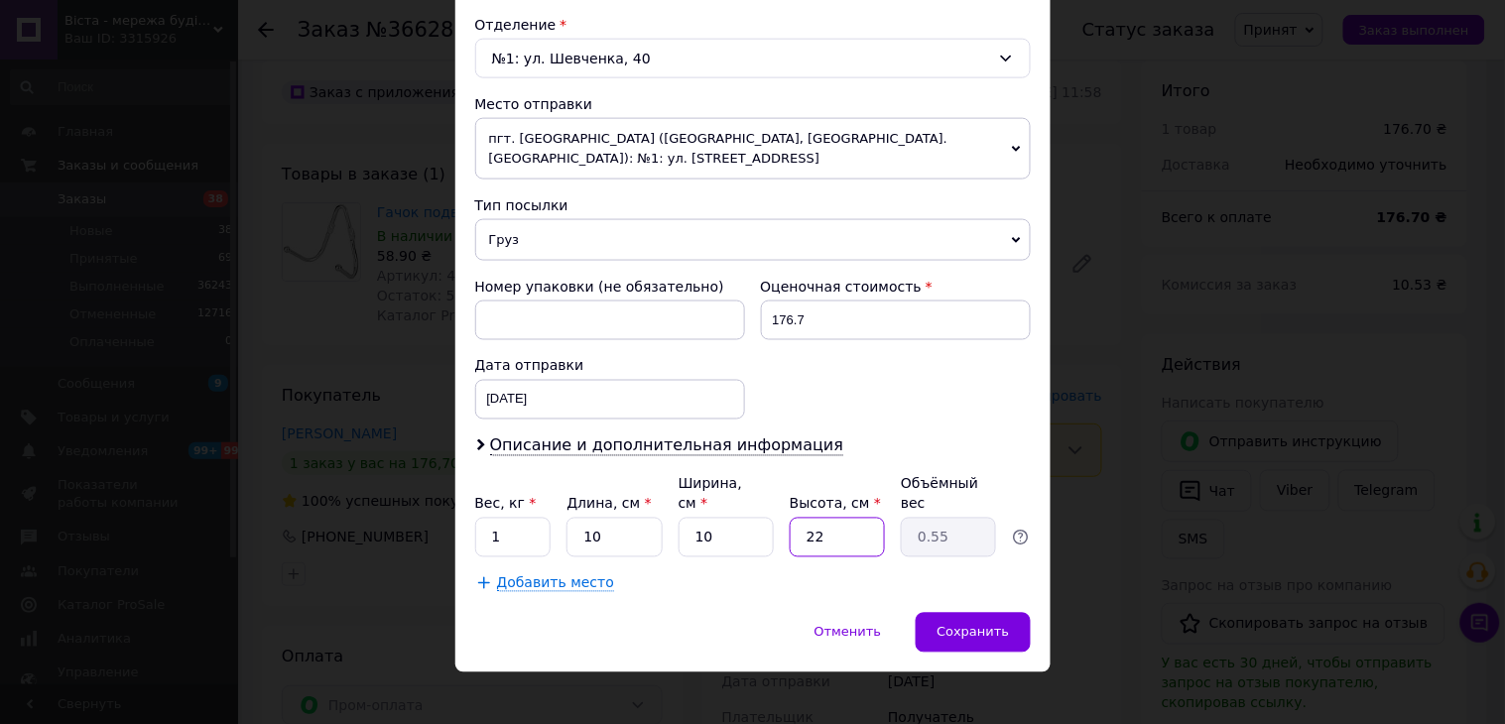
click at [801, 518] on input "22" at bounding box center [837, 538] width 95 height 40
type input "1"
type input "0.1"
type input "10"
type input "0.25"
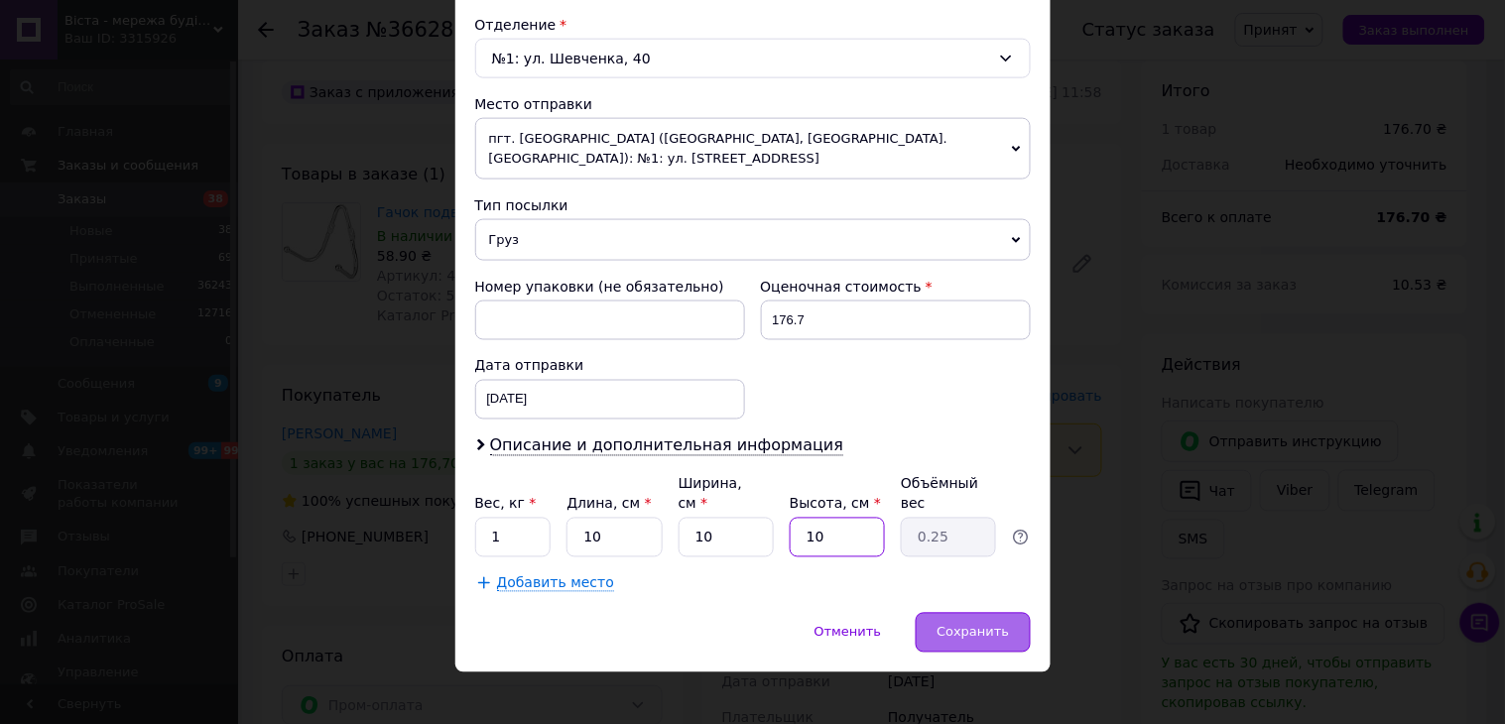
type input "10"
click at [977, 625] on span "Сохранить" at bounding box center [972, 632] width 72 height 15
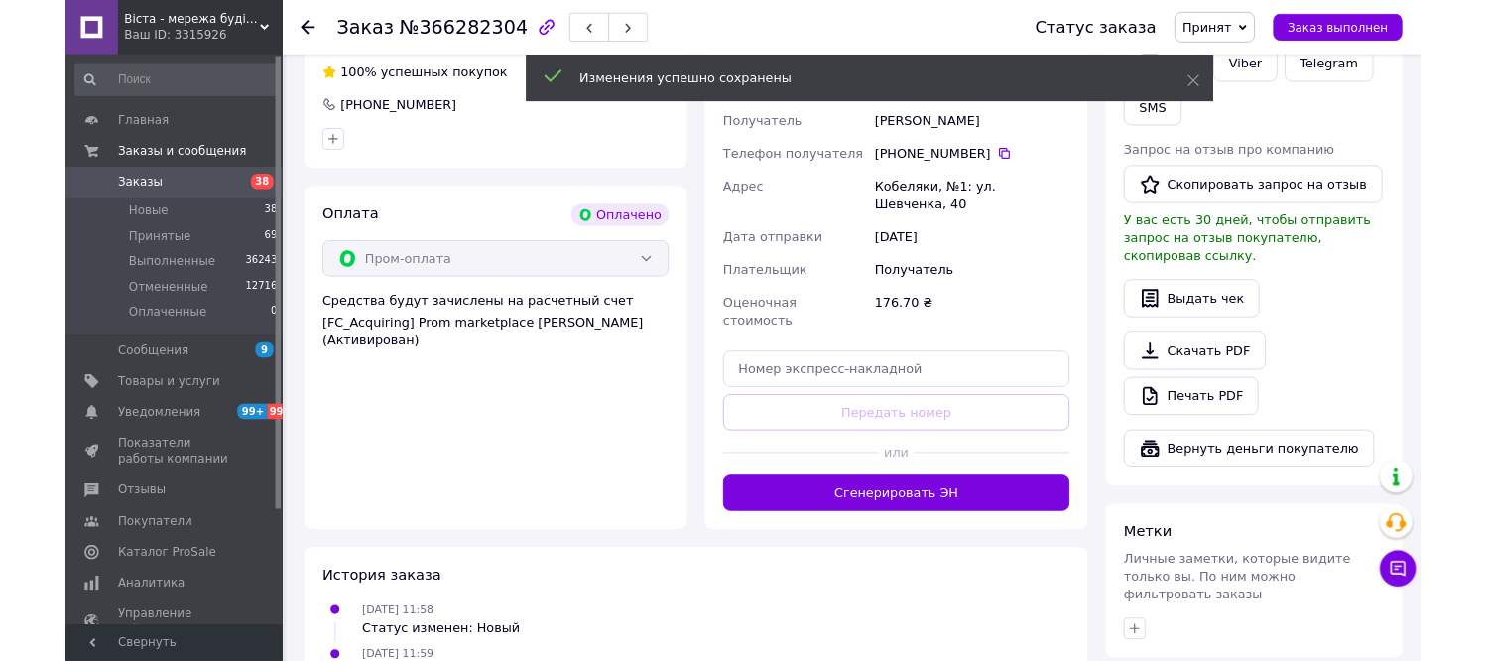
scroll to position [992, 0]
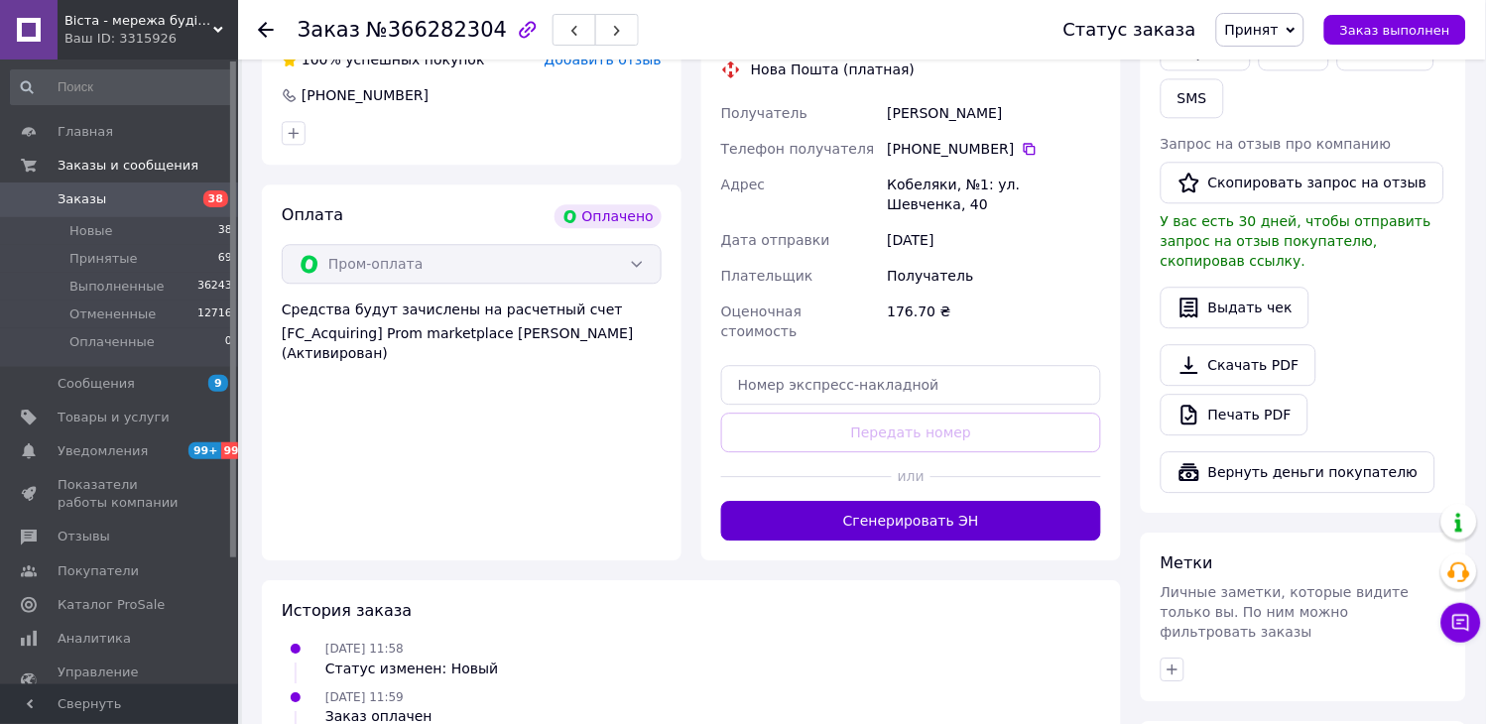
click at [923, 501] on button "Сгенерировать ЭН" at bounding box center [911, 521] width 380 height 40
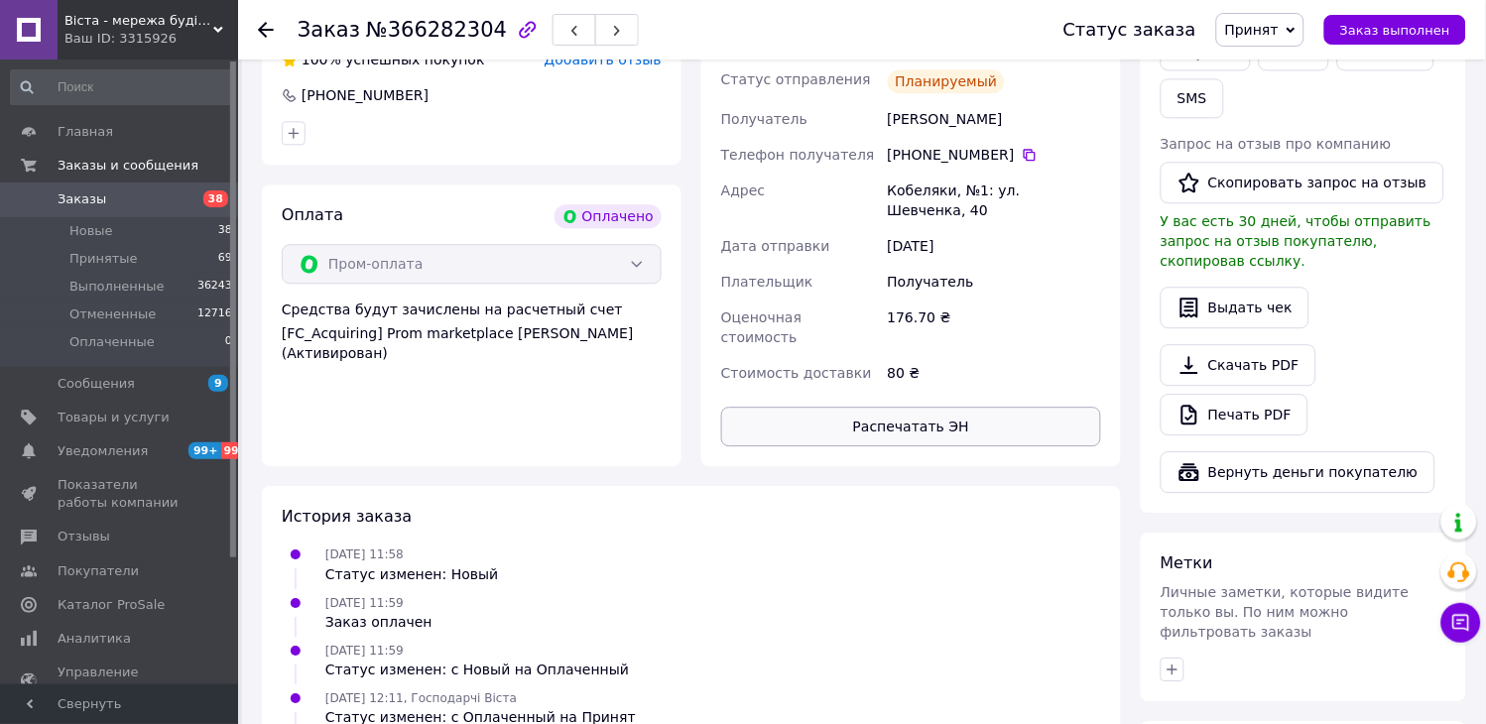
click at [901, 407] on button "Распечатать ЭН" at bounding box center [911, 427] width 380 height 40
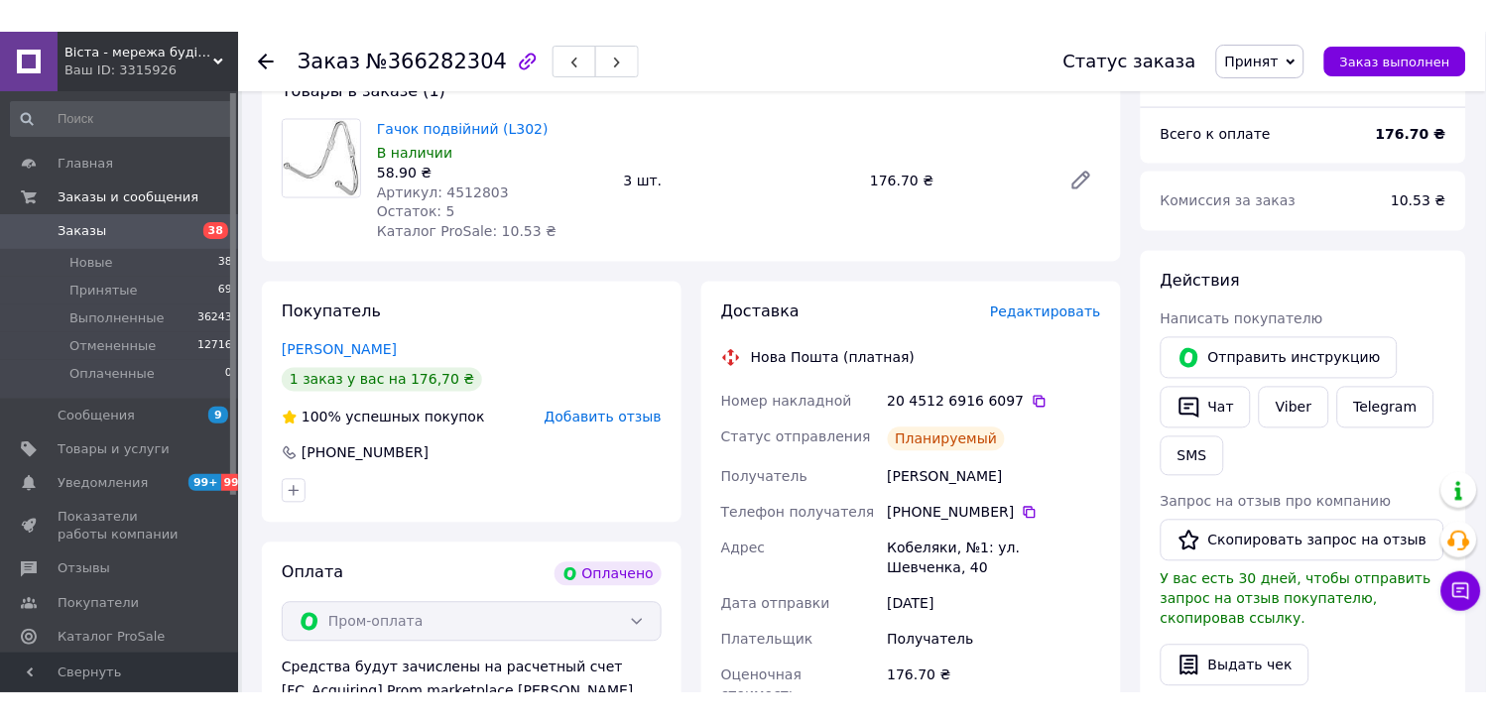
scroll to position [661, 0]
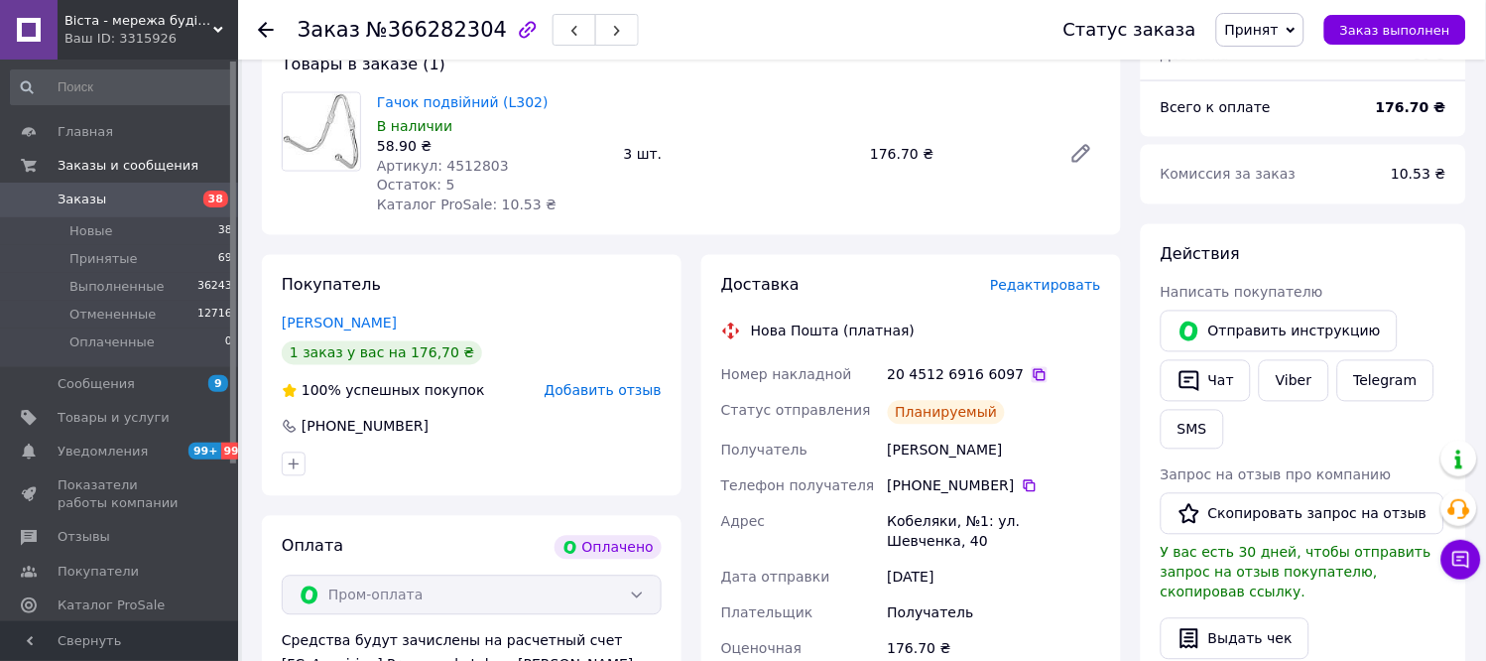
click at [1032, 372] on icon at bounding box center [1040, 375] width 16 height 16
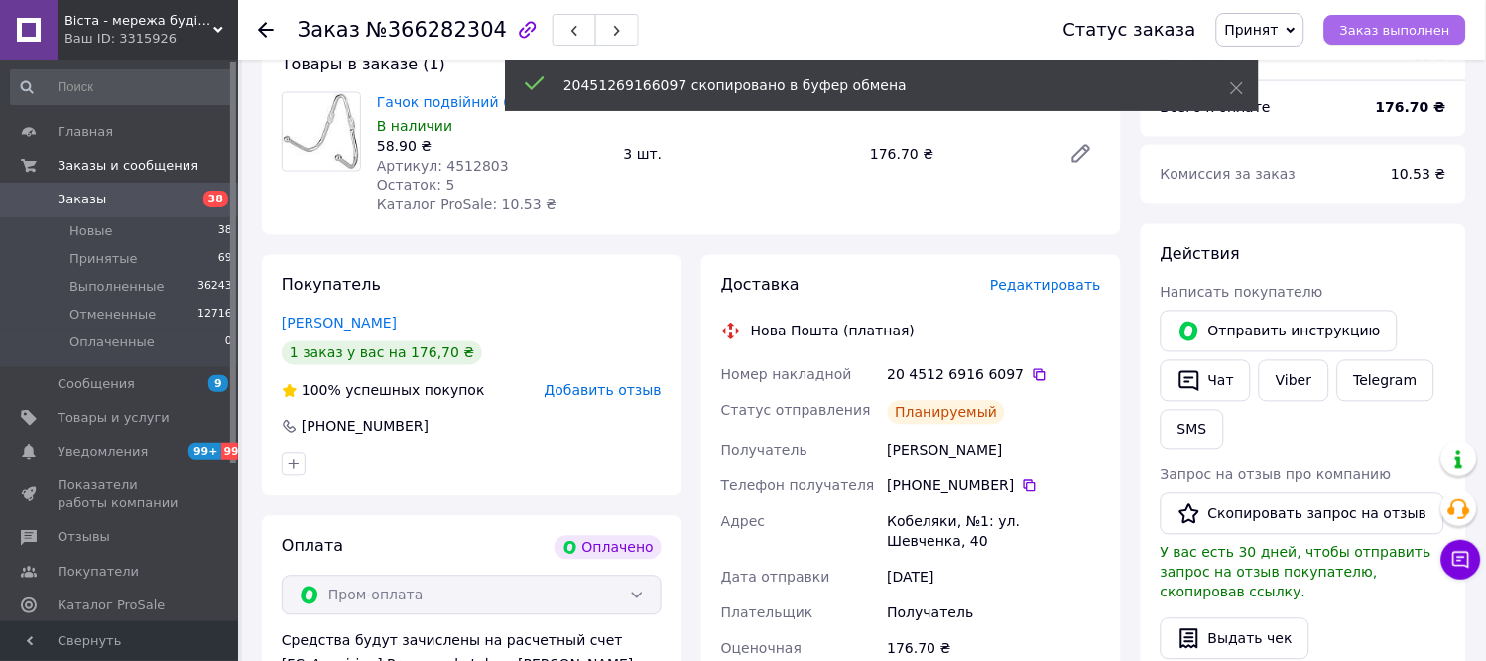
click at [1380, 26] on span "Заказ выполнен" at bounding box center [1395, 30] width 110 height 15
